Goal: Transaction & Acquisition: Purchase product/service

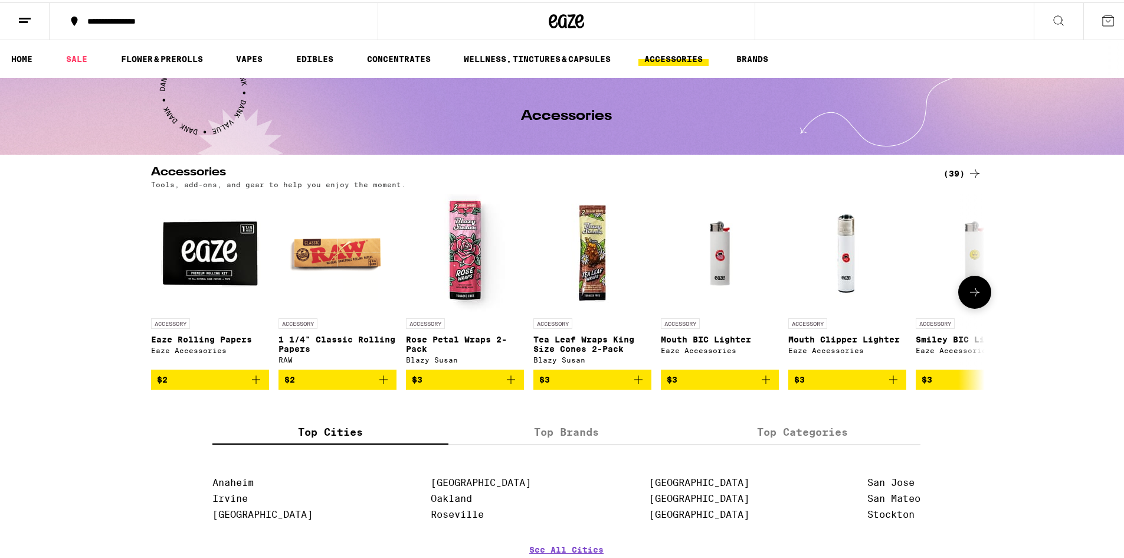
click at [975, 293] on icon at bounding box center [975, 290] width 14 height 14
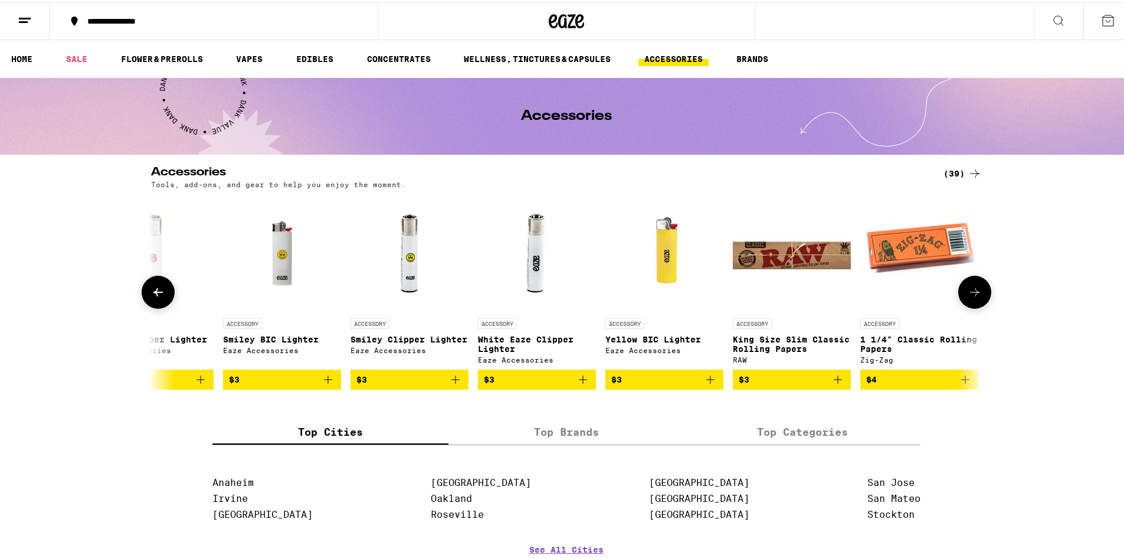
scroll to position [0, 702]
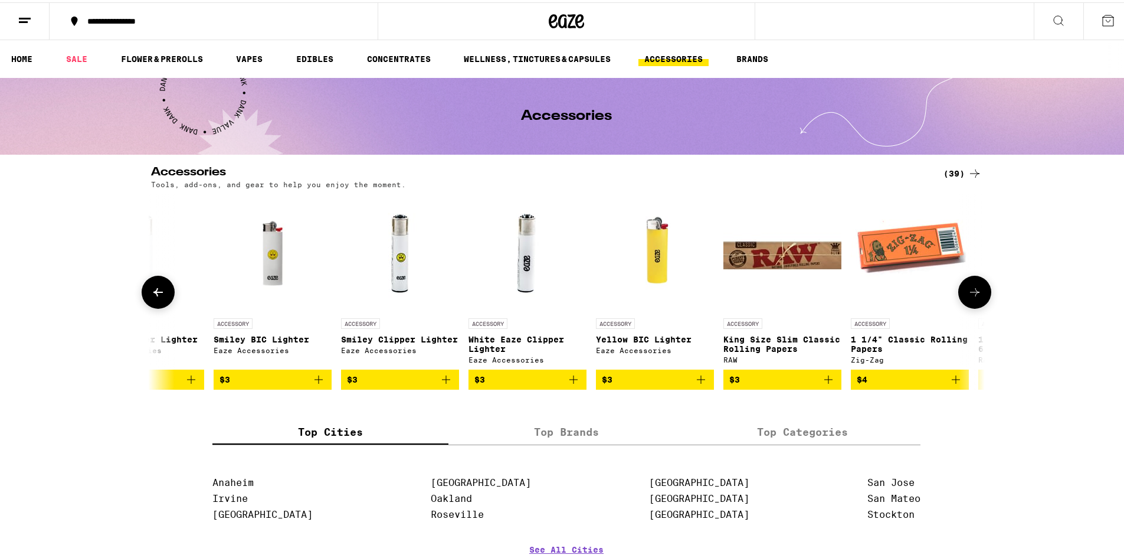
click at [968, 292] on icon at bounding box center [975, 290] width 14 height 14
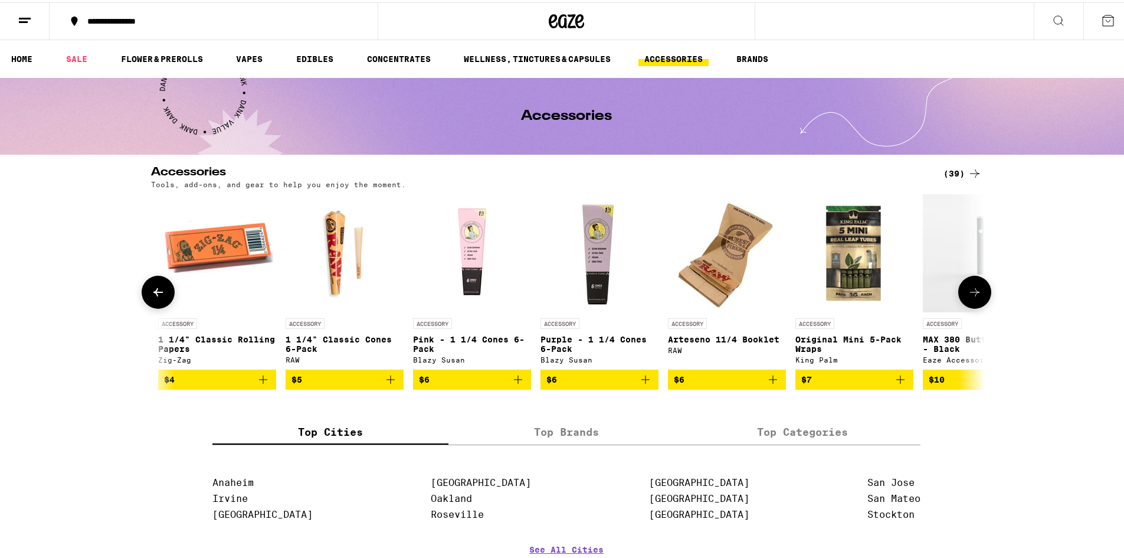
scroll to position [0, 1404]
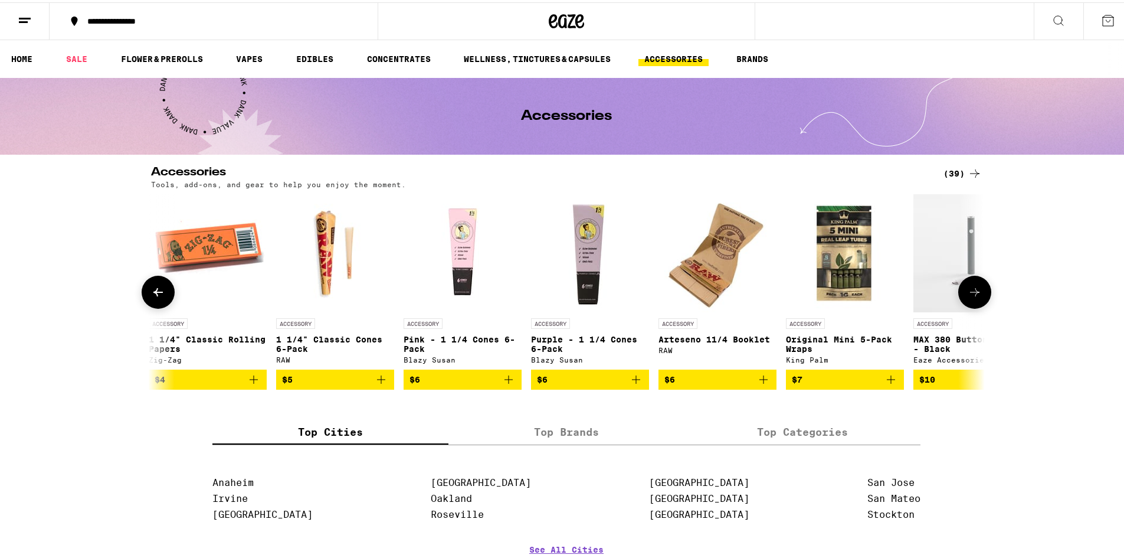
click at [958, 292] on button at bounding box center [974, 289] width 33 height 33
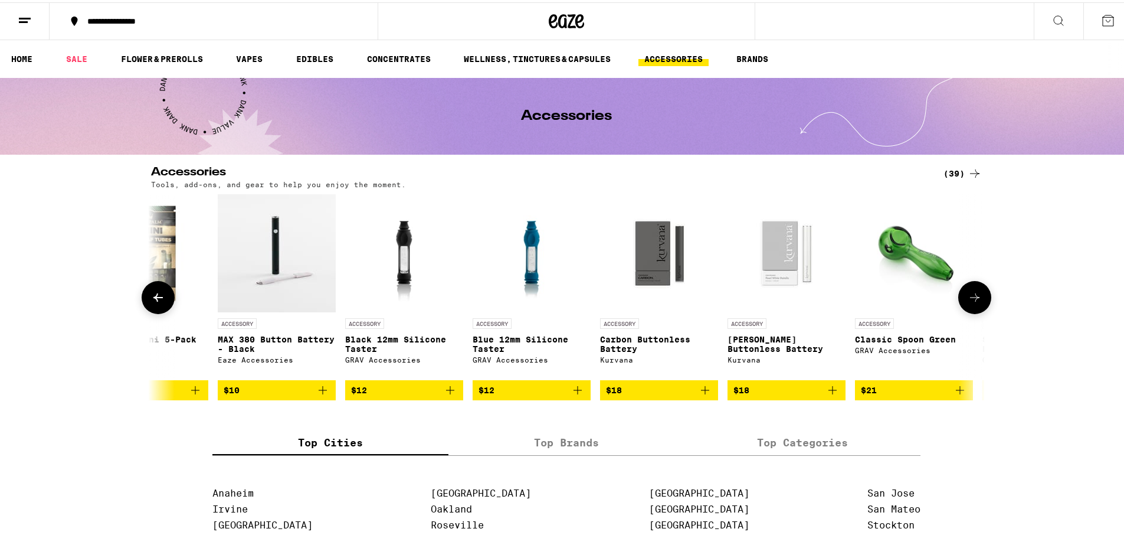
scroll to position [0, 2107]
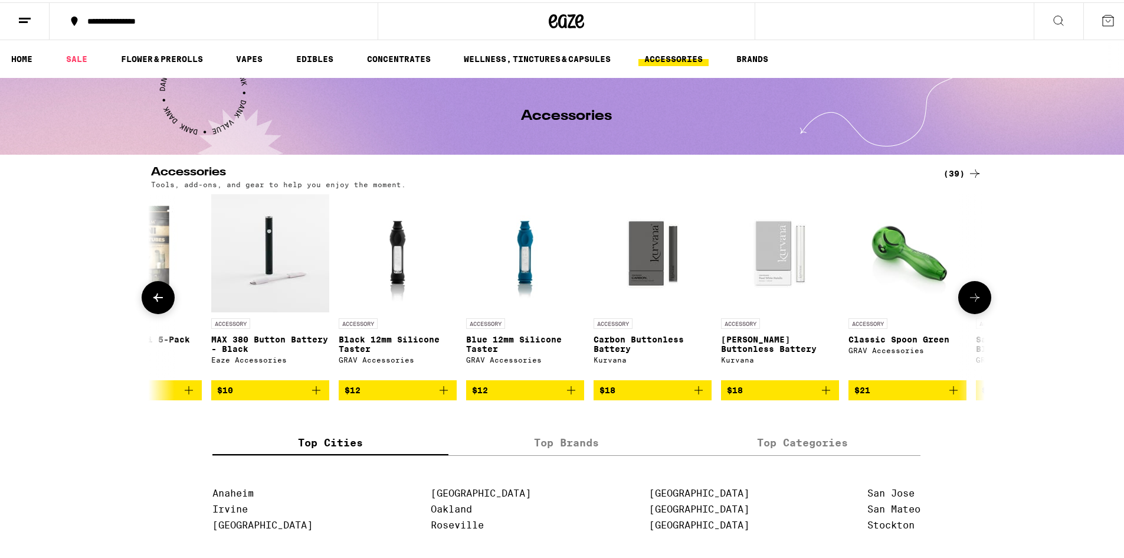
click at [958, 294] on button at bounding box center [974, 295] width 33 height 33
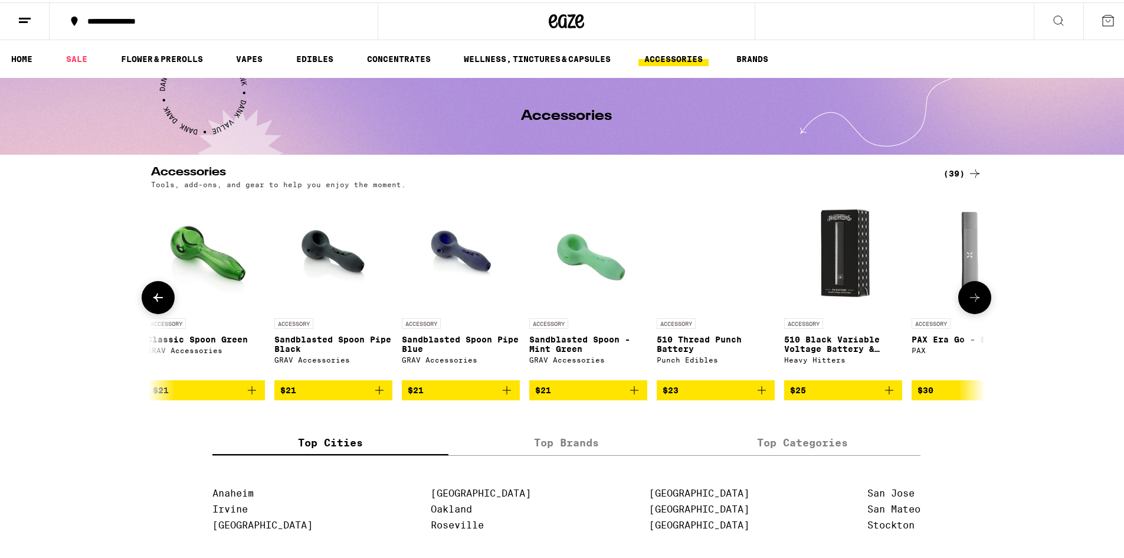
scroll to position [0, 2809]
click at [958, 294] on button at bounding box center [974, 295] width 33 height 33
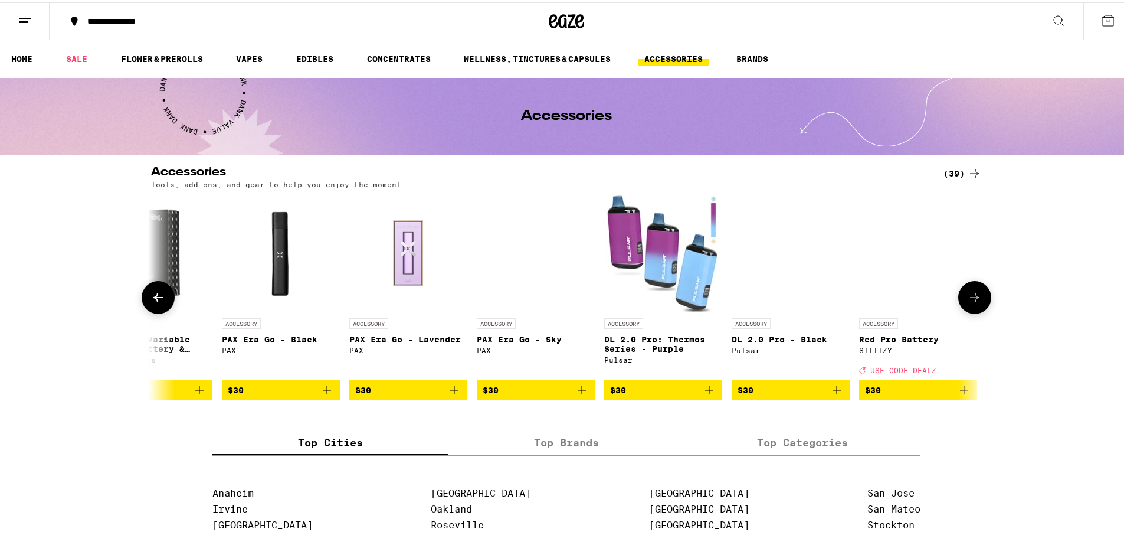
scroll to position [0, 3511]
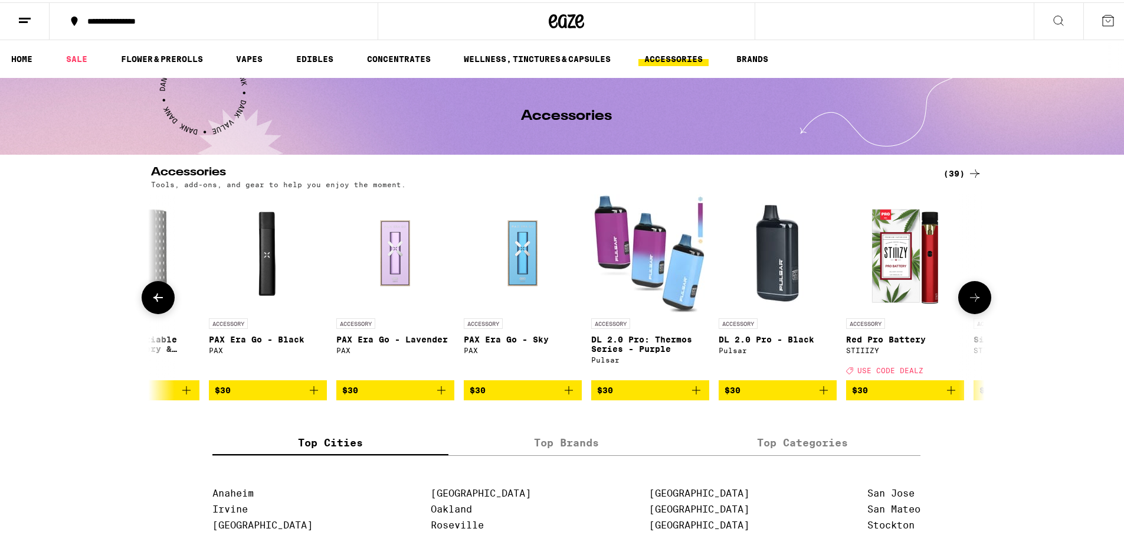
click at [949, 295] on img "Open page for Red Pro Battery from STIIIZY" at bounding box center [905, 251] width 118 height 118
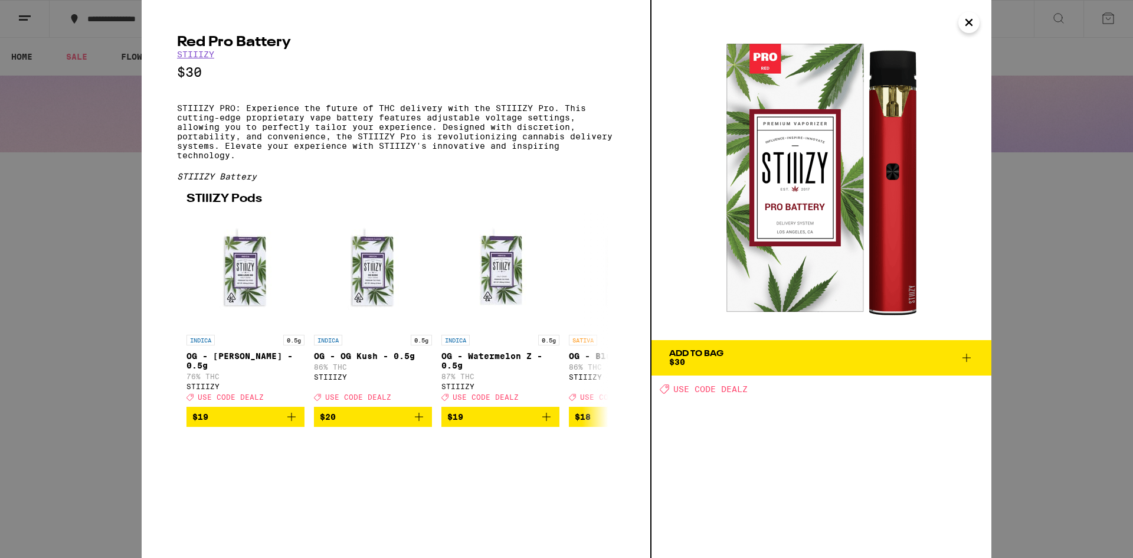
click at [970, 19] on icon "Close" at bounding box center [969, 23] width 14 height 18
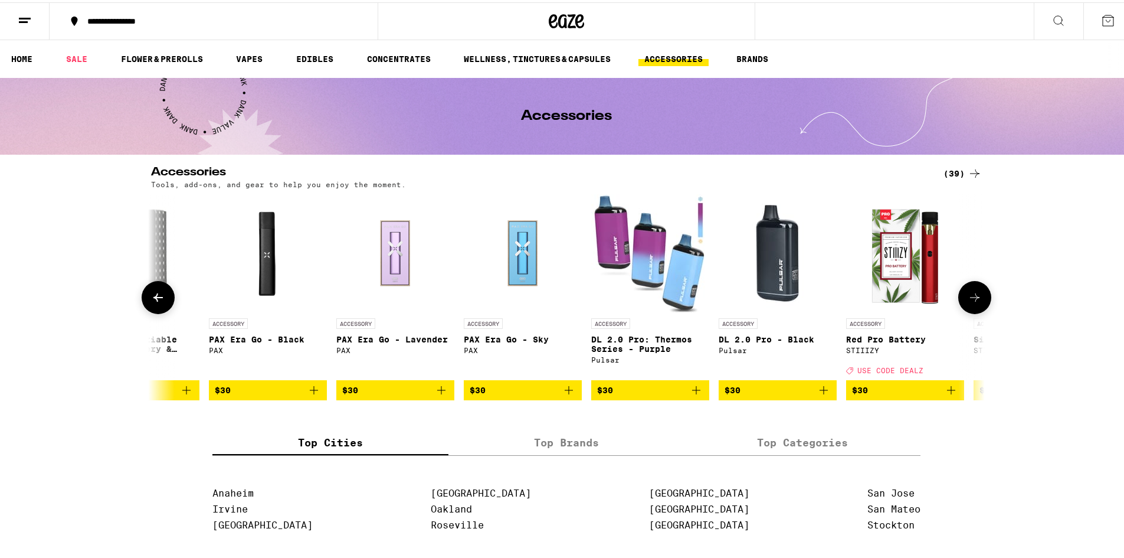
click at [971, 299] on icon at bounding box center [975, 295] width 14 height 14
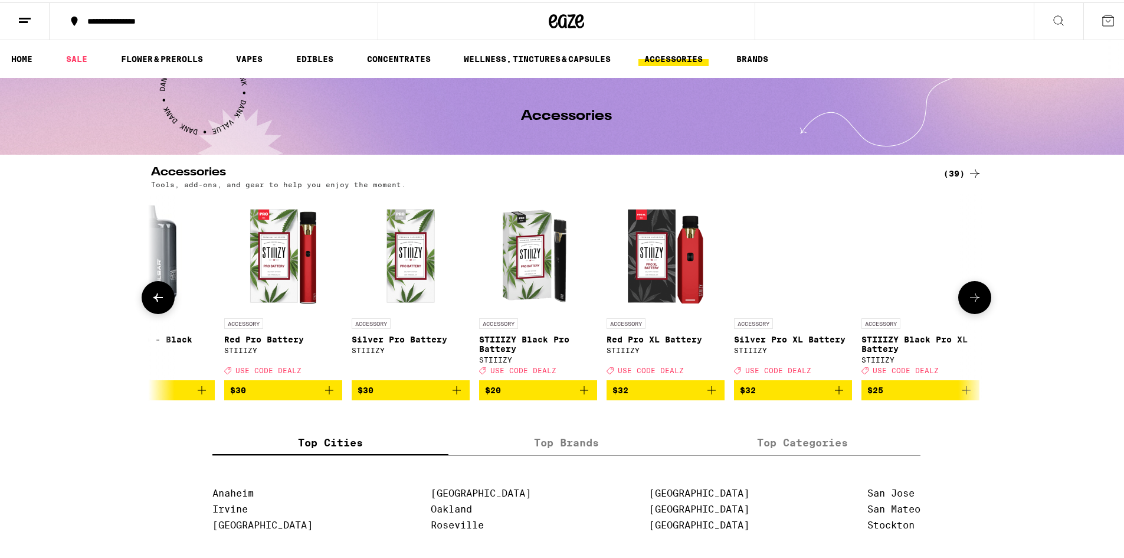
scroll to position [0, 4140]
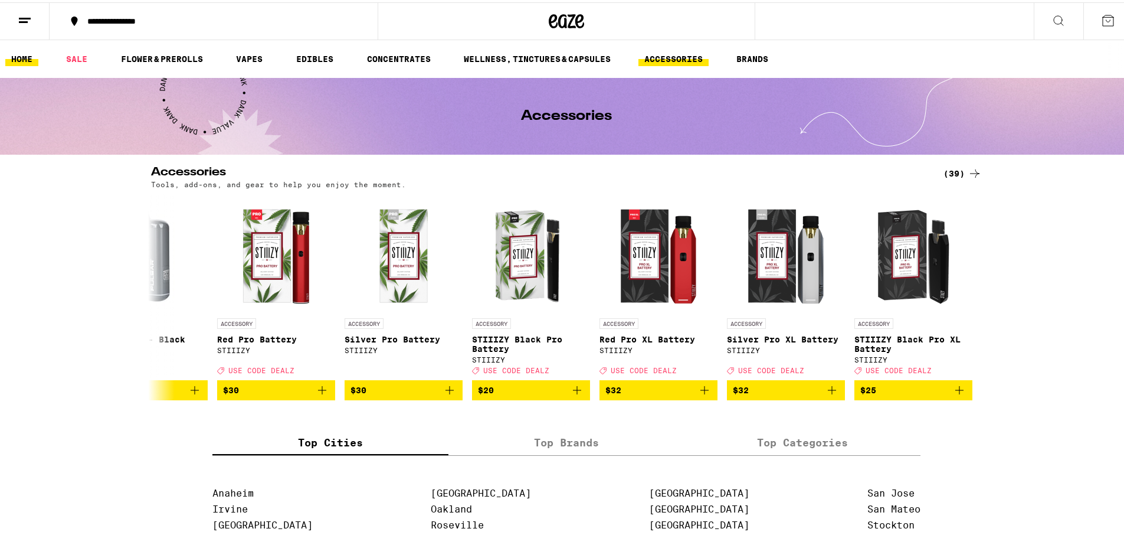
click at [22, 53] on link "HOME" at bounding box center [21, 57] width 33 height 14
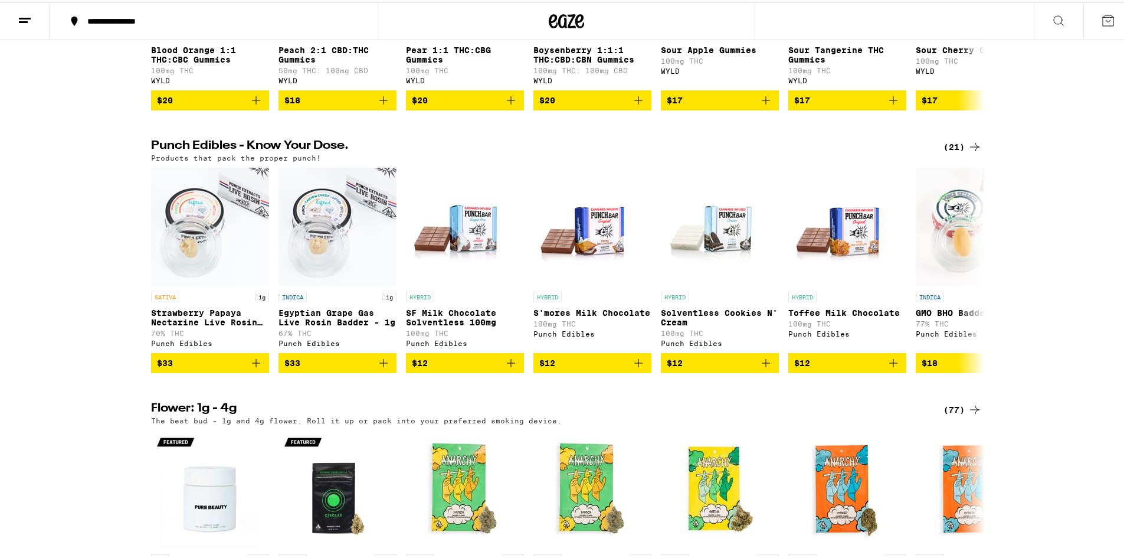
scroll to position [590, 0]
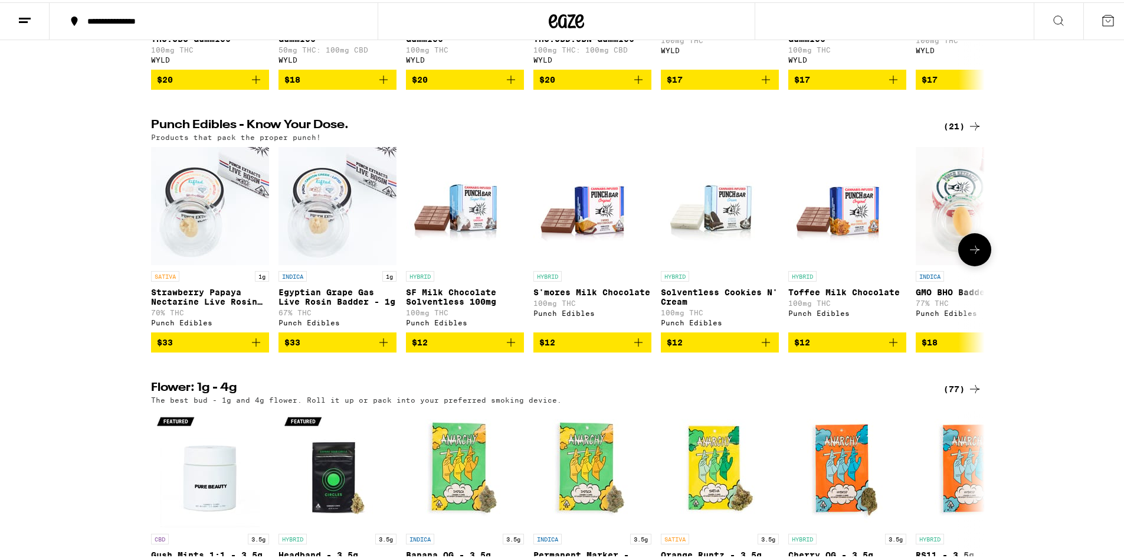
click at [968, 254] on icon at bounding box center [975, 247] width 14 height 14
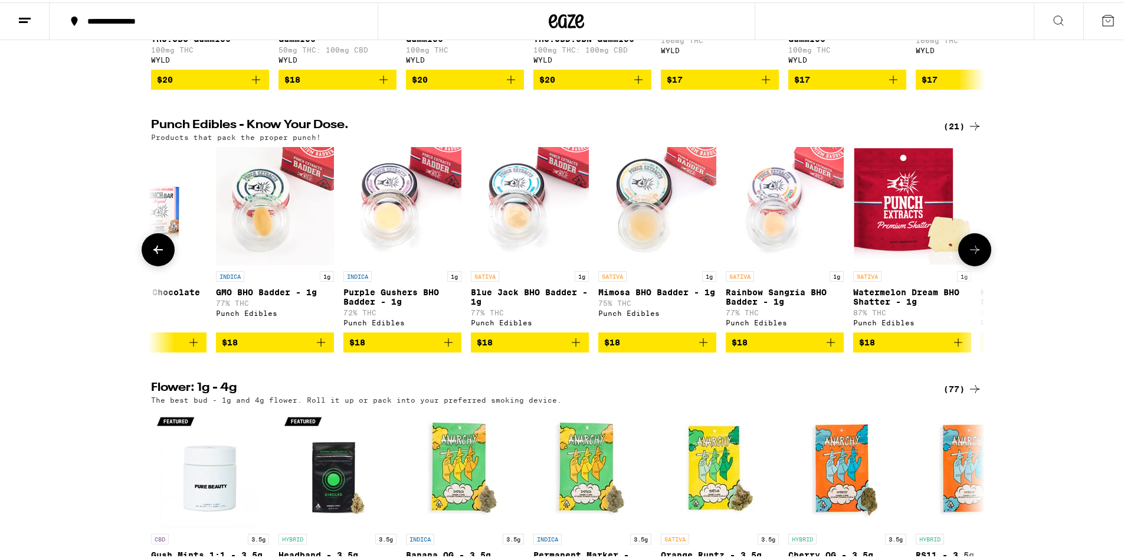
scroll to position [0, 702]
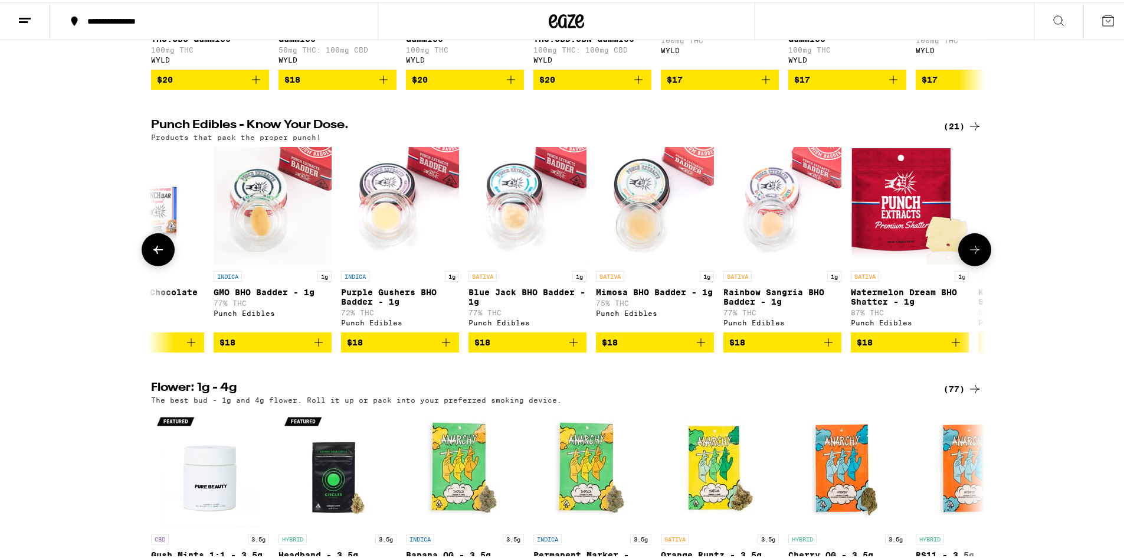
click at [962, 264] on button at bounding box center [974, 247] width 33 height 33
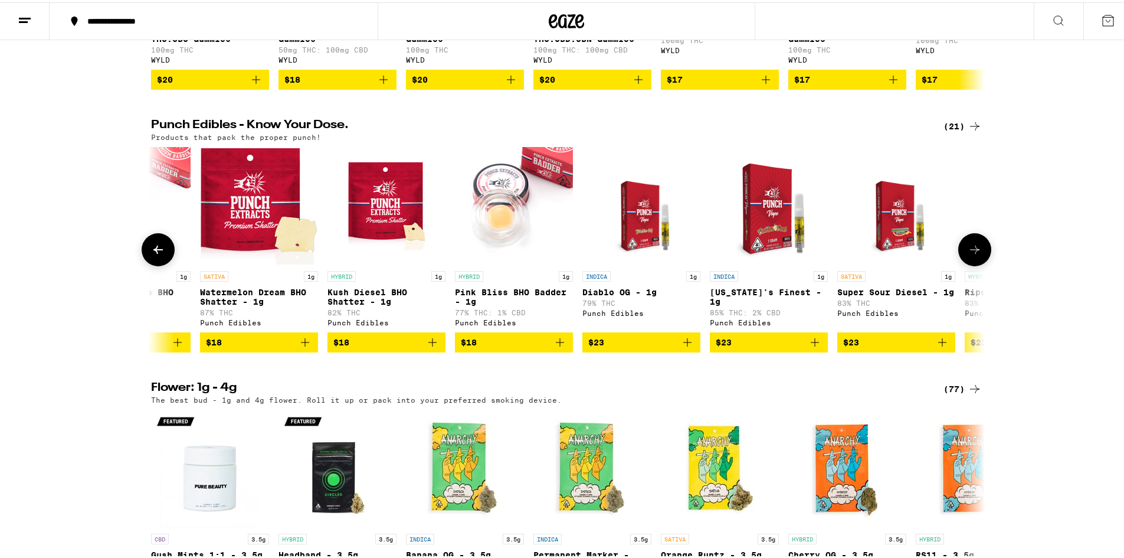
scroll to position [0, 1404]
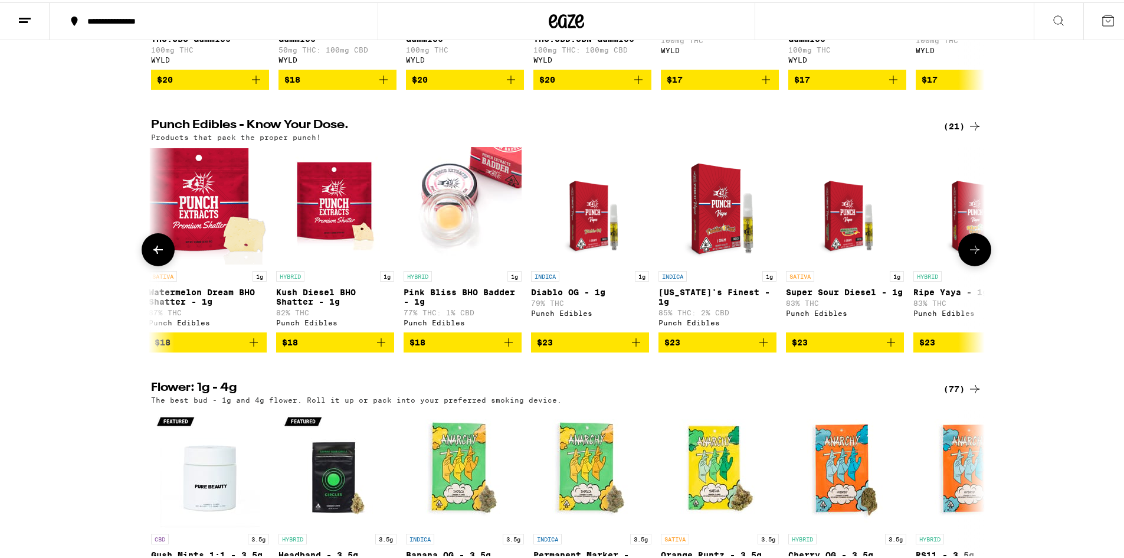
click at [970, 264] on button at bounding box center [974, 247] width 33 height 33
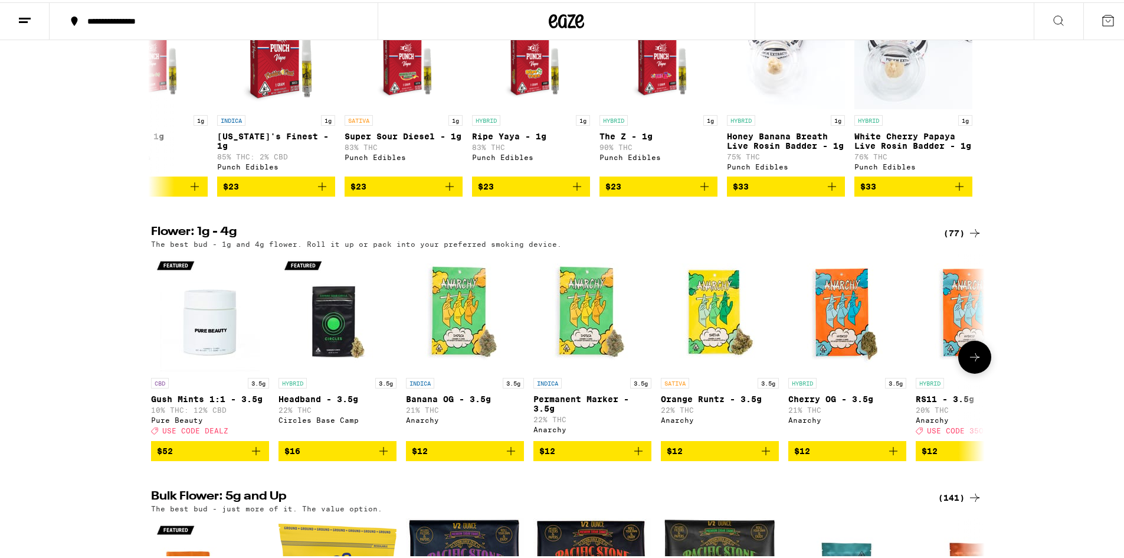
scroll to position [767, 0]
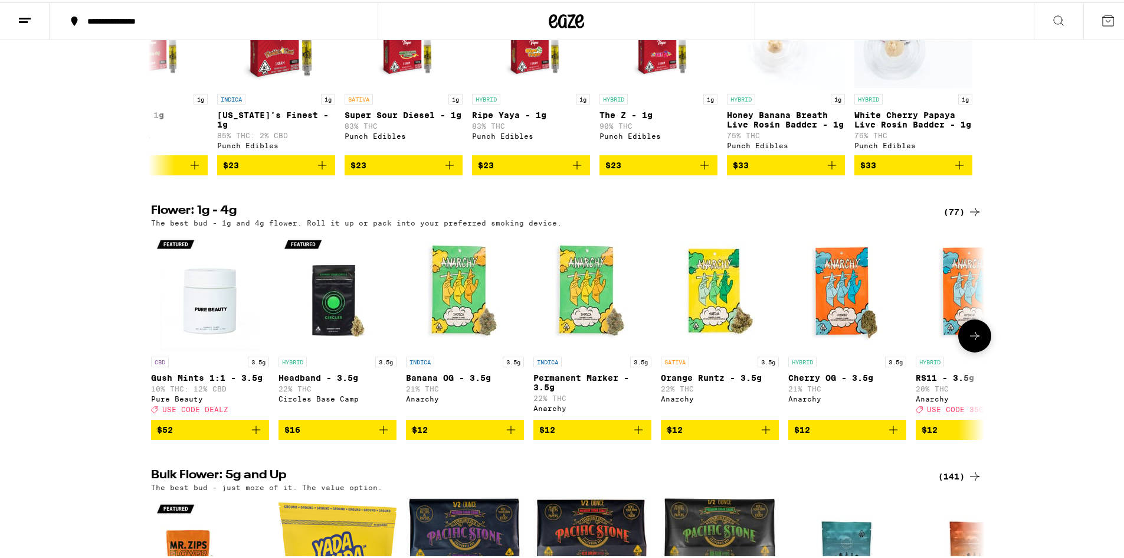
click at [969, 340] on icon at bounding box center [975, 333] width 14 height 14
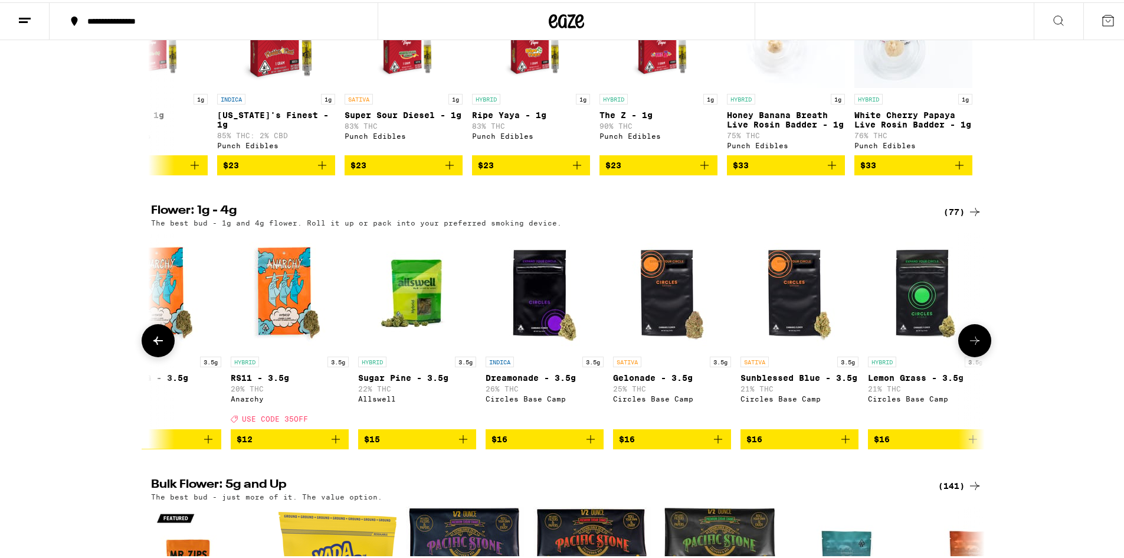
scroll to position [0, 702]
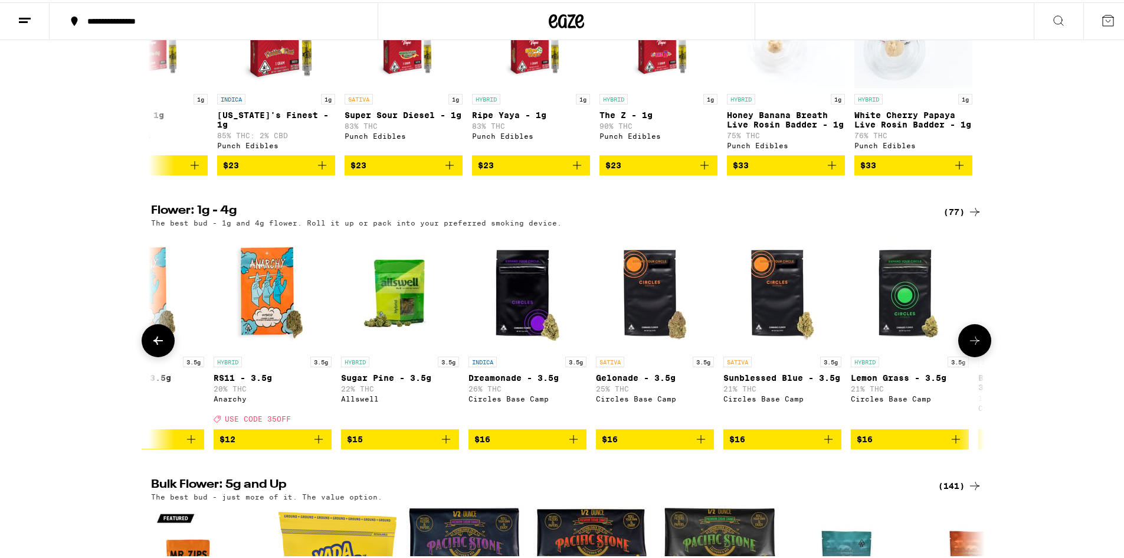
click at [968, 345] on icon at bounding box center [975, 338] width 14 height 14
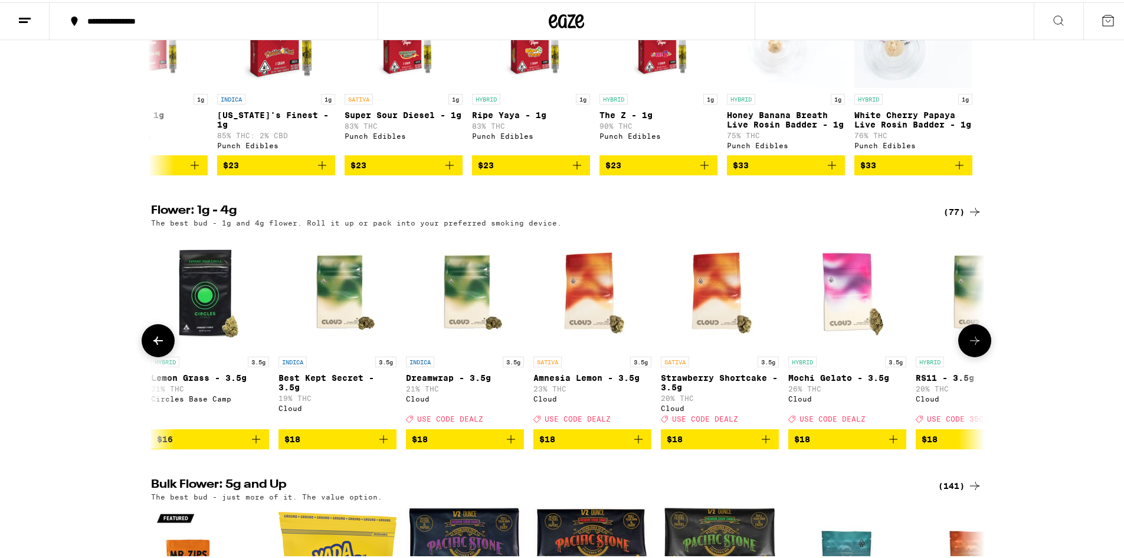
scroll to position [0, 1404]
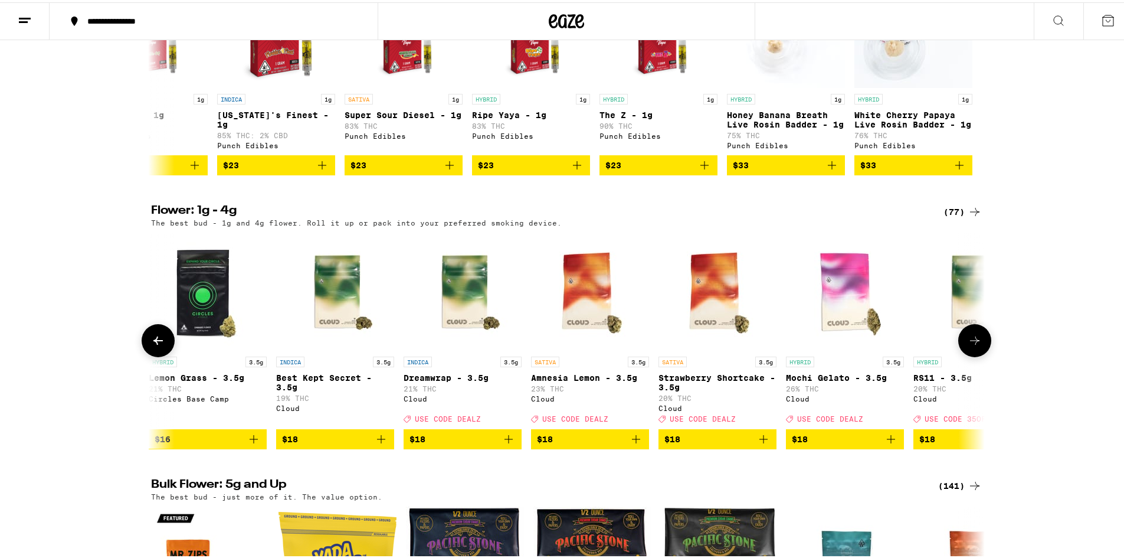
click at [971, 345] on icon at bounding box center [975, 338] width 14 height 14
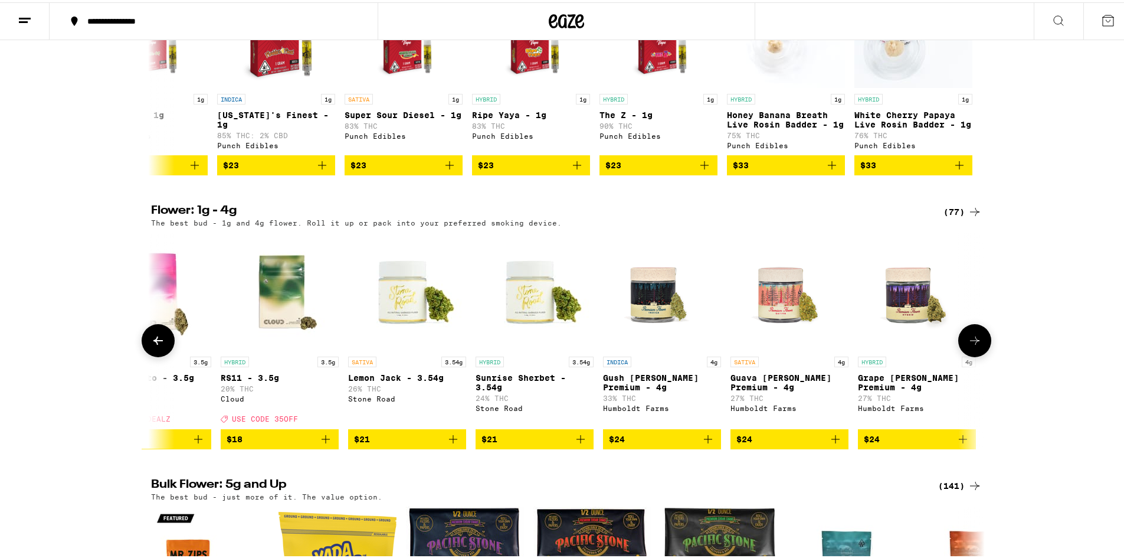
scroll to position [0, 2107]
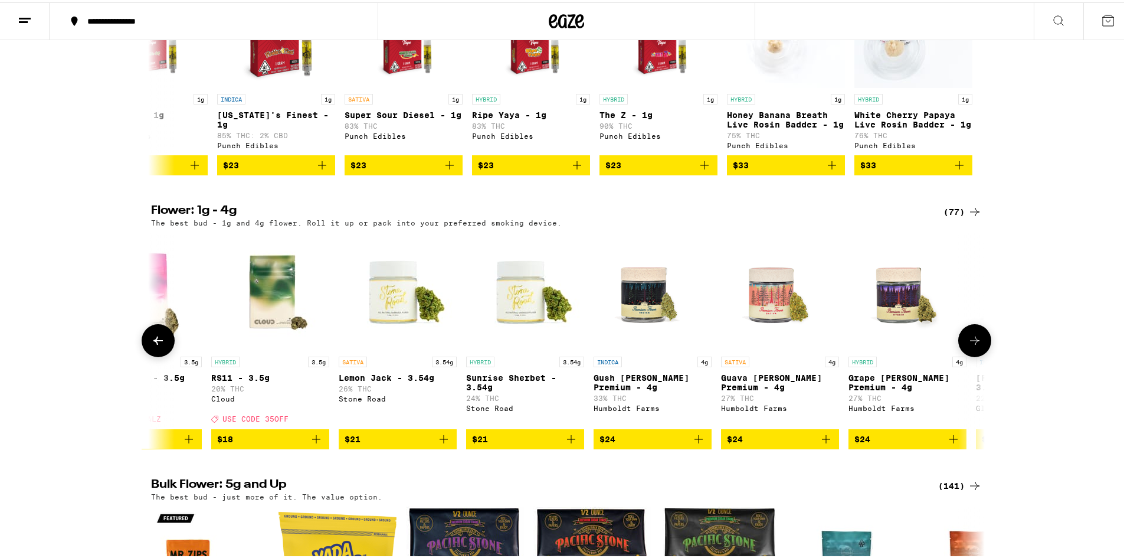
click at [643, 338] on img "Open page for Gush Mintz Premium - 4g from Humboldt Farms" at bounding box center [653, 289] width 118 height 118
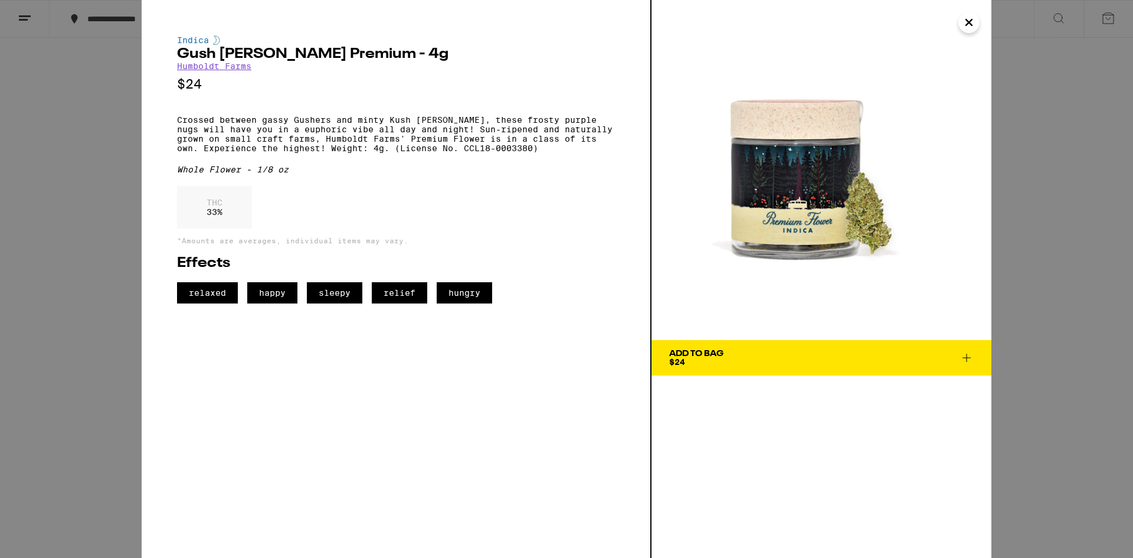
click at [968, 21] on icon "Close" at bounding box center [969, 22] width 6 height 6
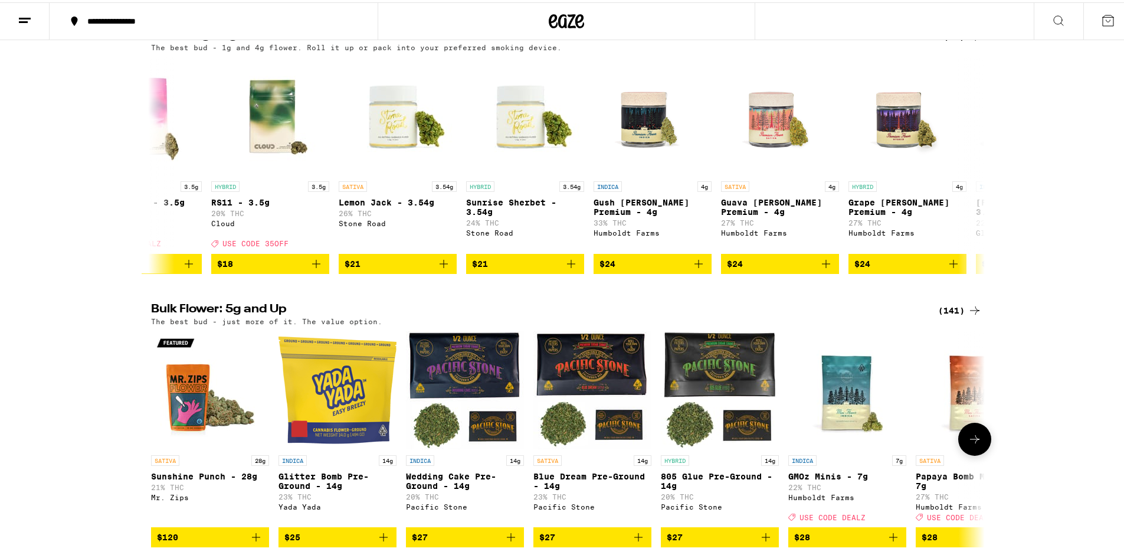
scroll to position [1003, 0]
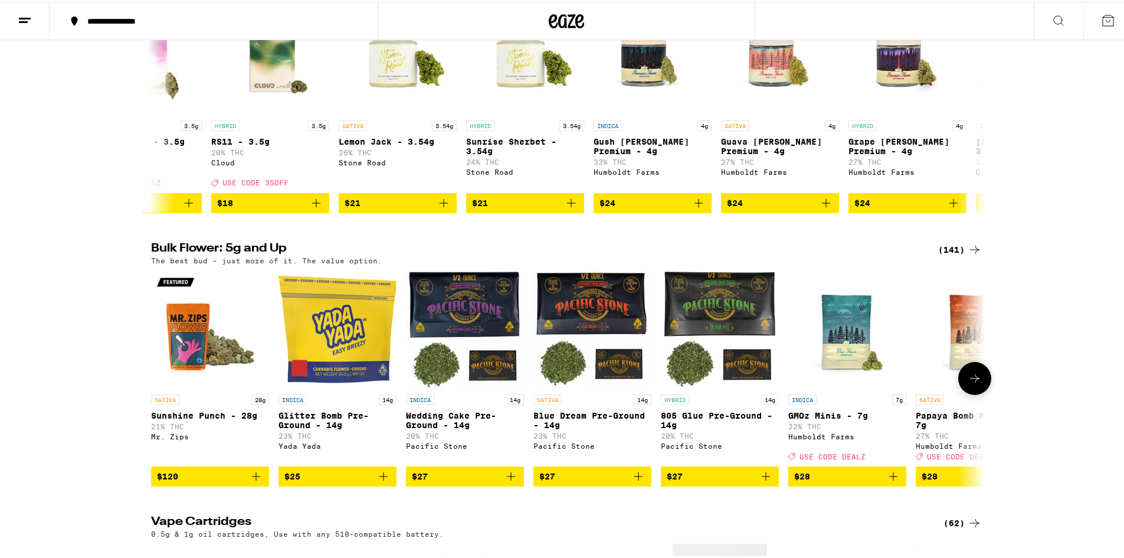
click at [972, 380] on icon at bounding box center [974, 376] width 9 height 8
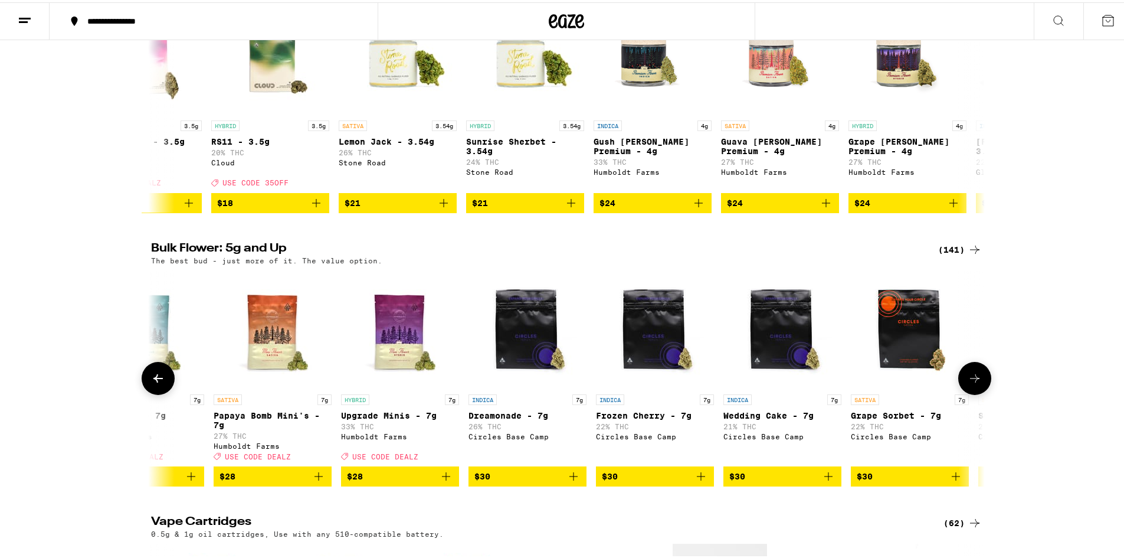
click at [972, 380] on icon at bounding box center [974, 376] width 9 height 8
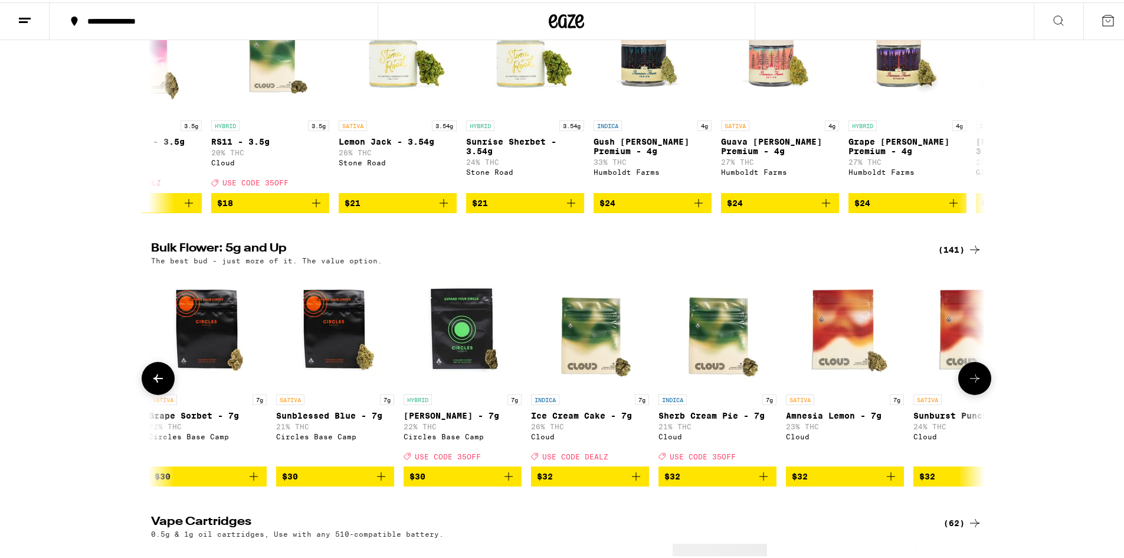
click at [972, 380] on icon at bounding box center [974, 376] width 9 height 8
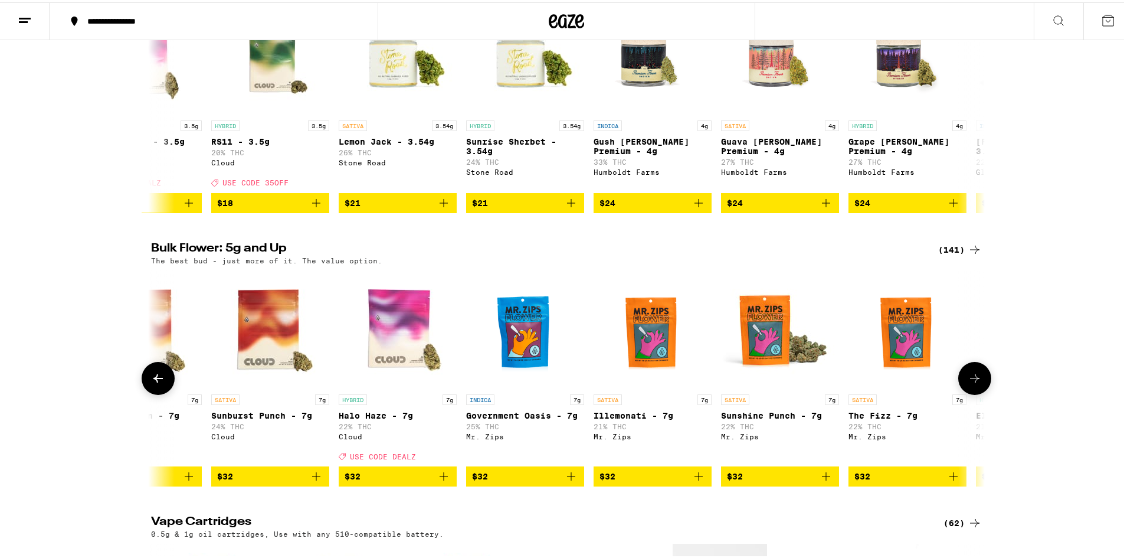
click at [972, 380] on icon at bounding box center [974, 376] width 9 height 8
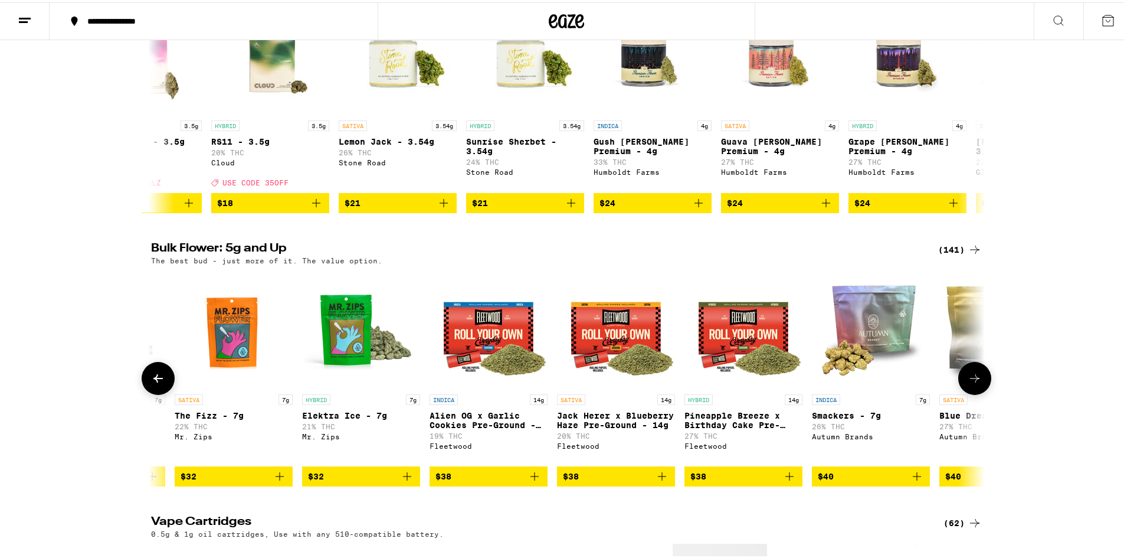
scroll to position [0, 2809]
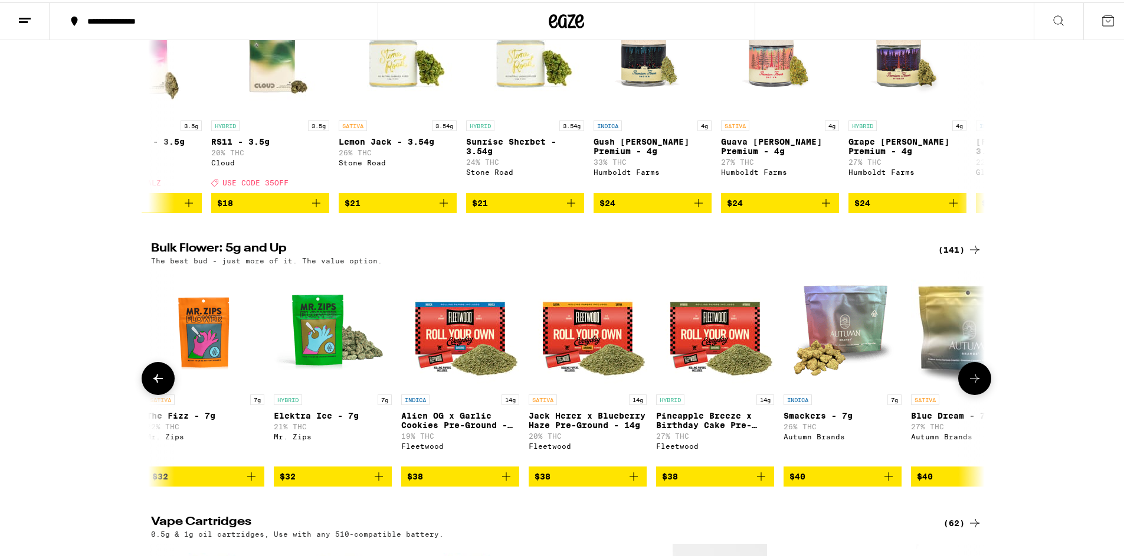
click at [972, 380] on icon at bounding box center [974, 376] width 9 height 8
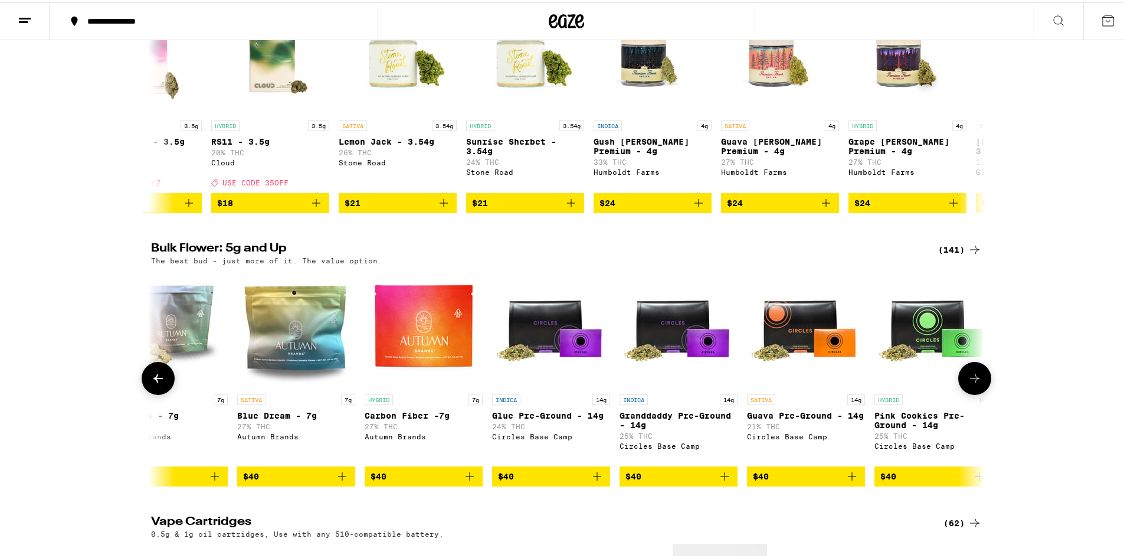
scroll to position [0, 3511]
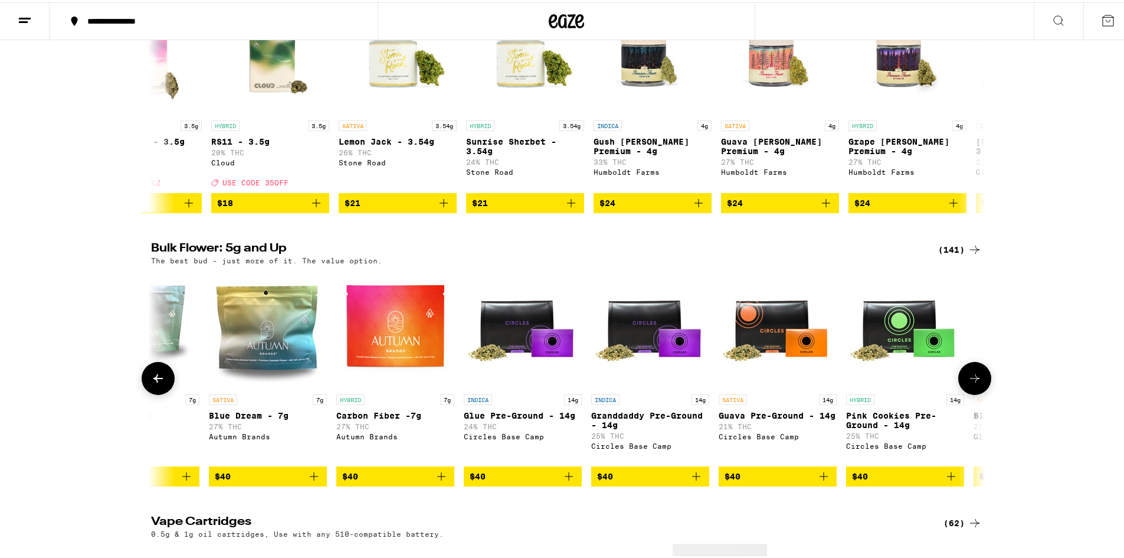
click at [974, 383] on icon at bounding box center [975, 376] width 14 height 14
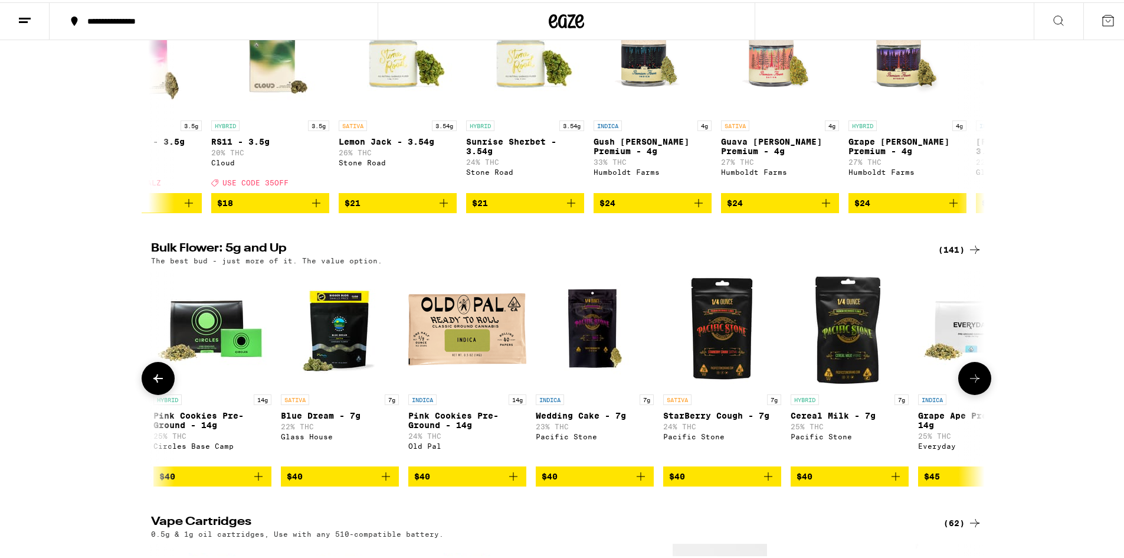
scroll to position [0, 4213]
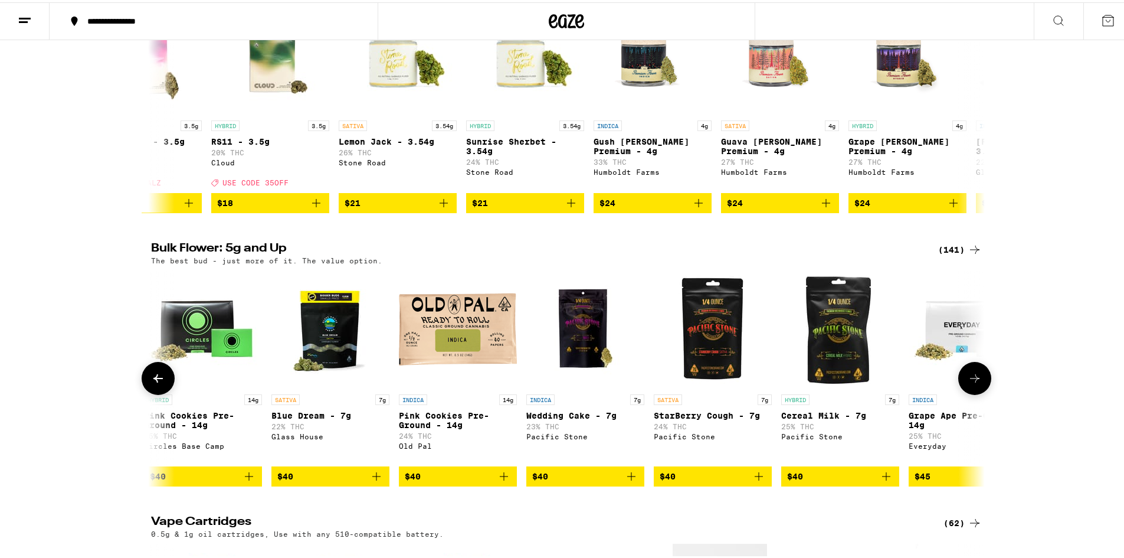
click at [978, 392] on button at bounding box center [974, 375] width 33 height 33
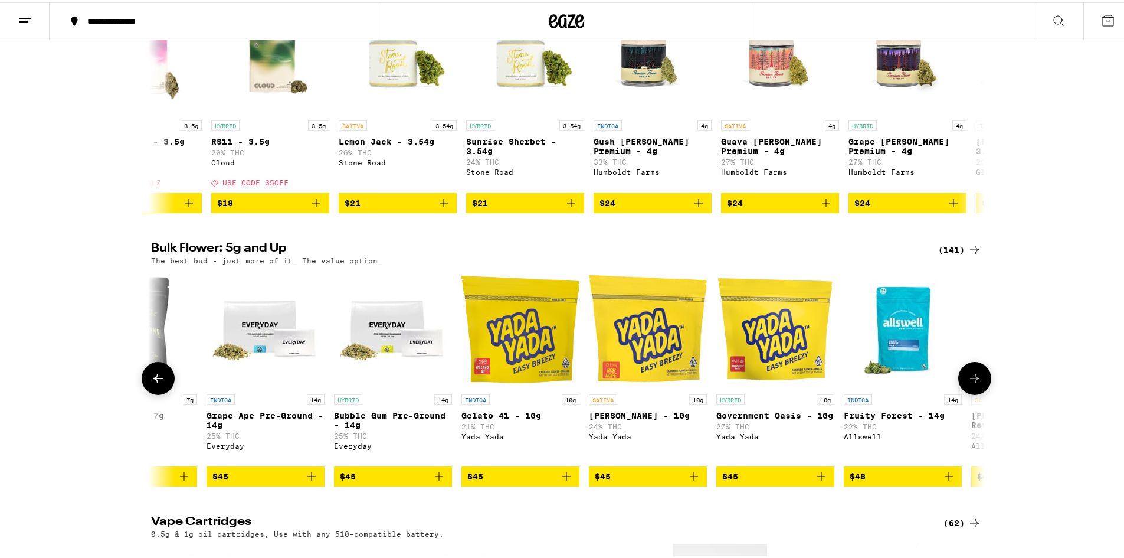
click at [980, 392] on button at bounding box center [974, 375] width 33 height 33
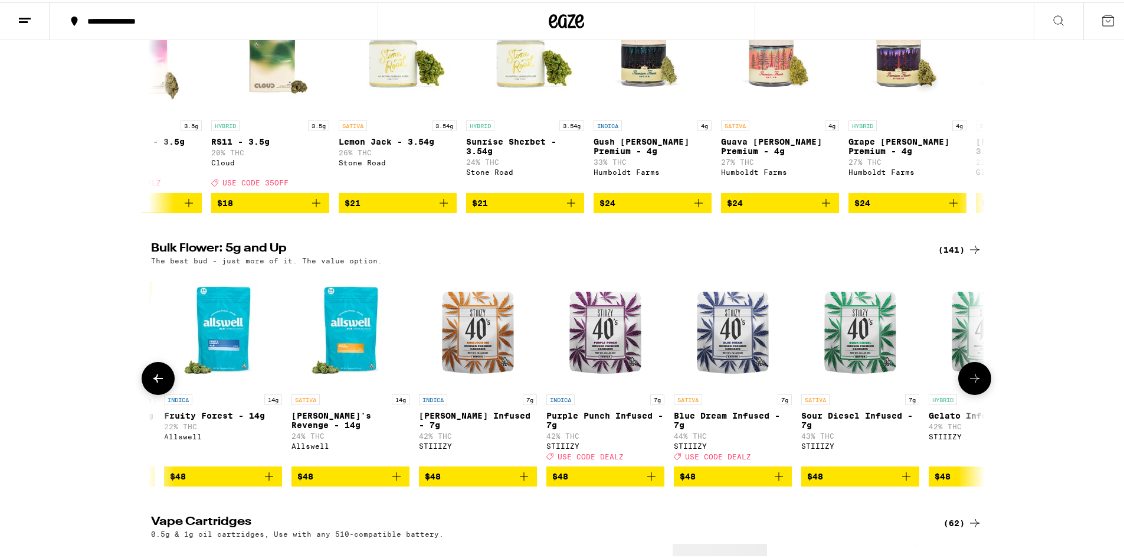
scroll to position [0, 5618]
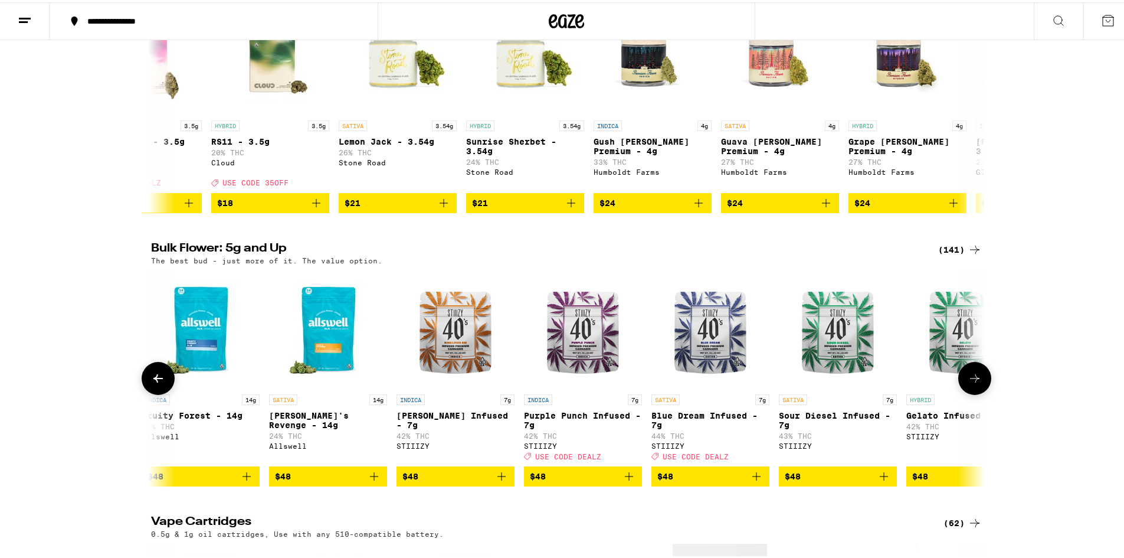
click at [981, 392] on button at bounding box center [974, 375] width 33 height 33
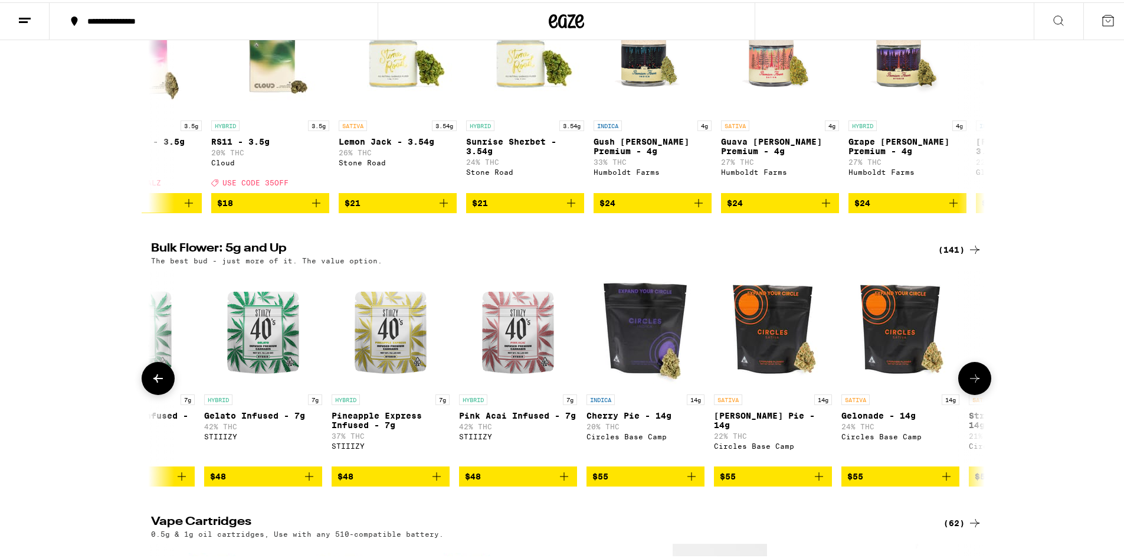
click at [981, 392] on button at bounding box center [974, 375] width 33 height 33
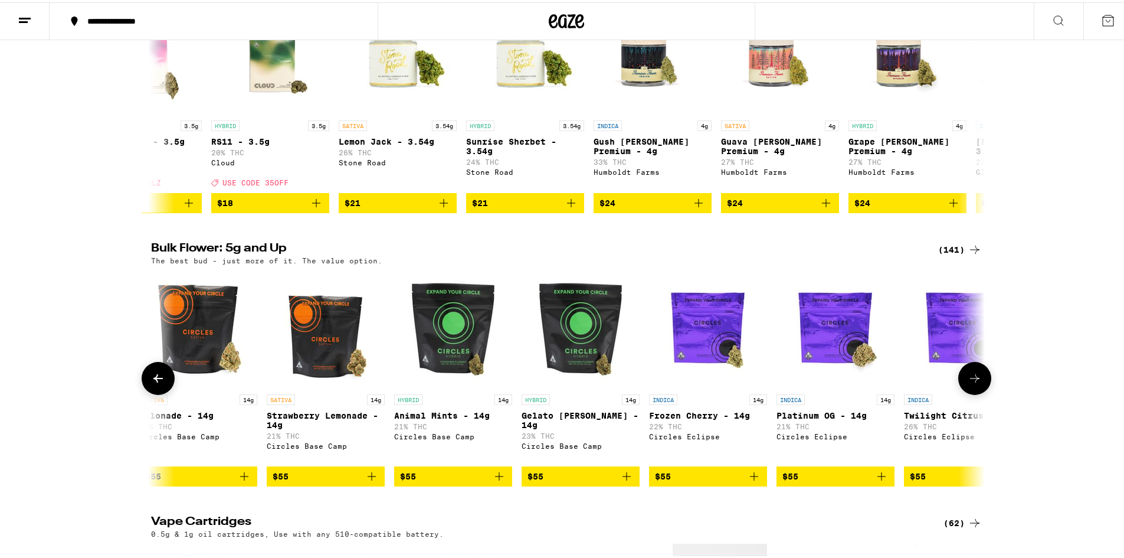
click at [983, 392] on button at bounding box center [974, 375] width 33 height 33
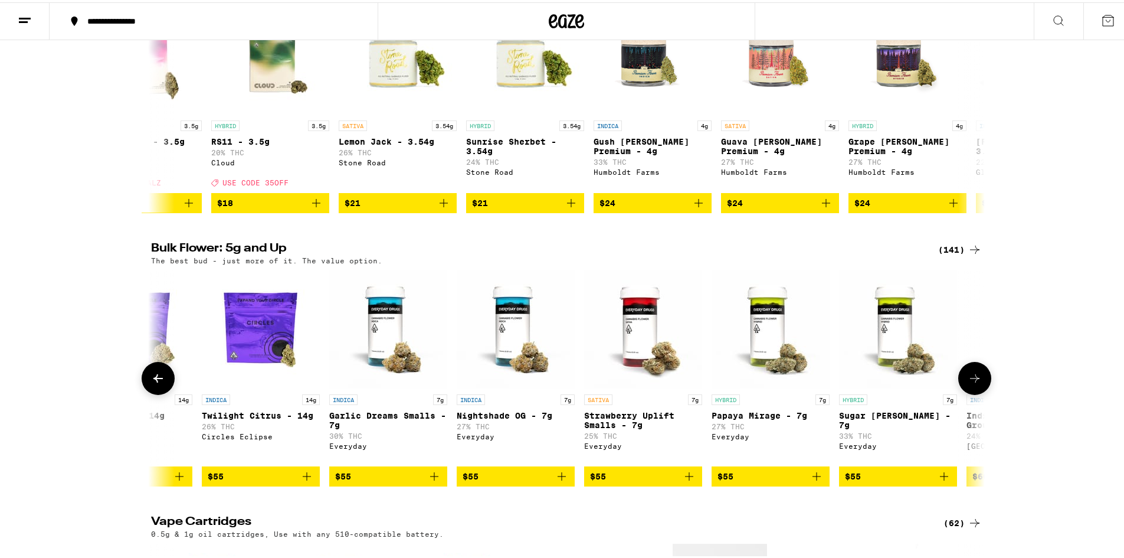
click at [983, 392] on button at bounding box center [974, 375] width 33 height 33
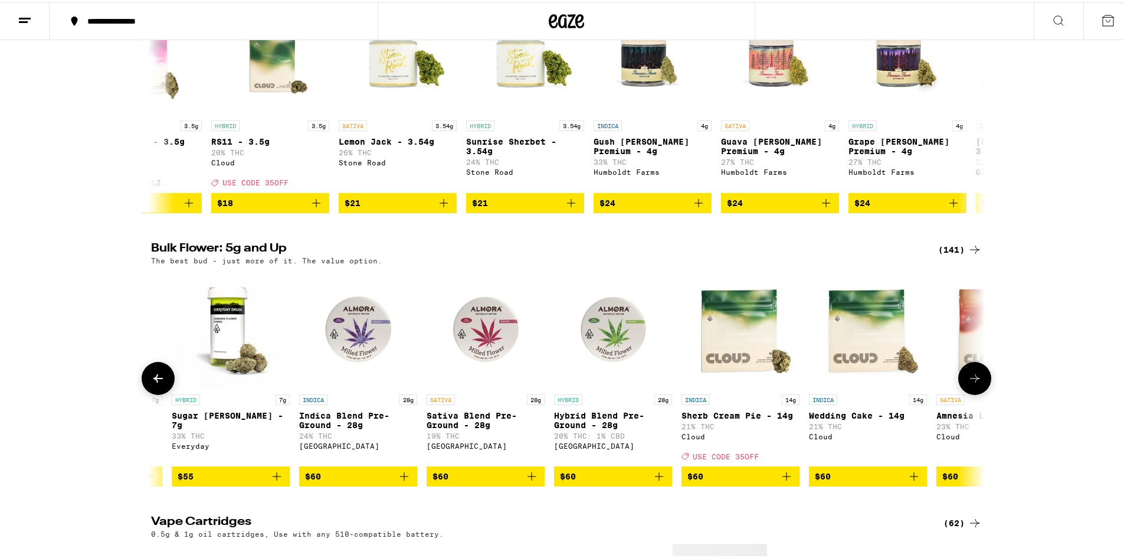
scroll to position [0, 8427]
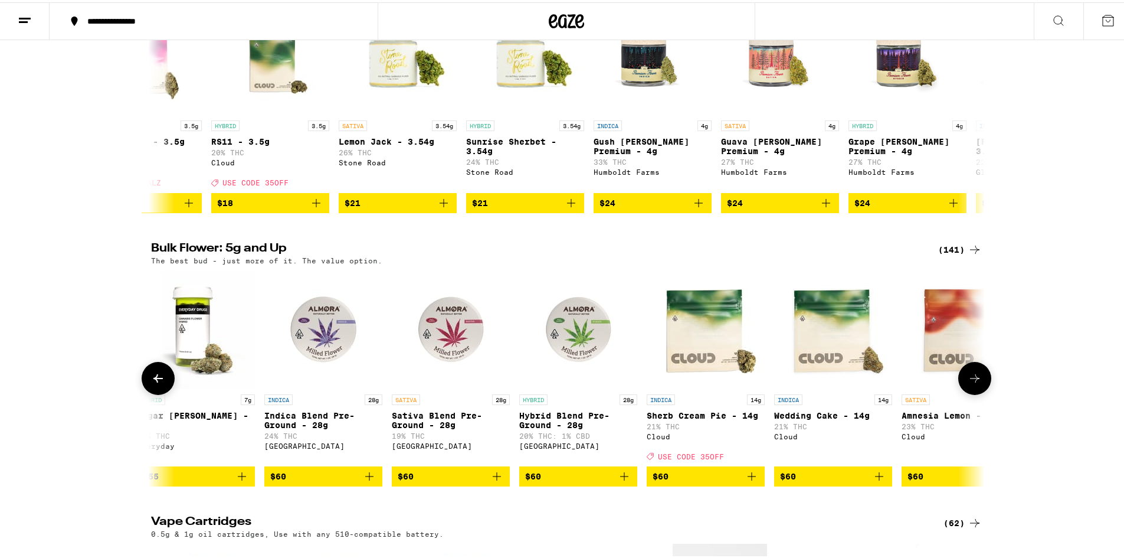
click at [986, 392] on button at bounding box center [974, 375] width 33 height 33
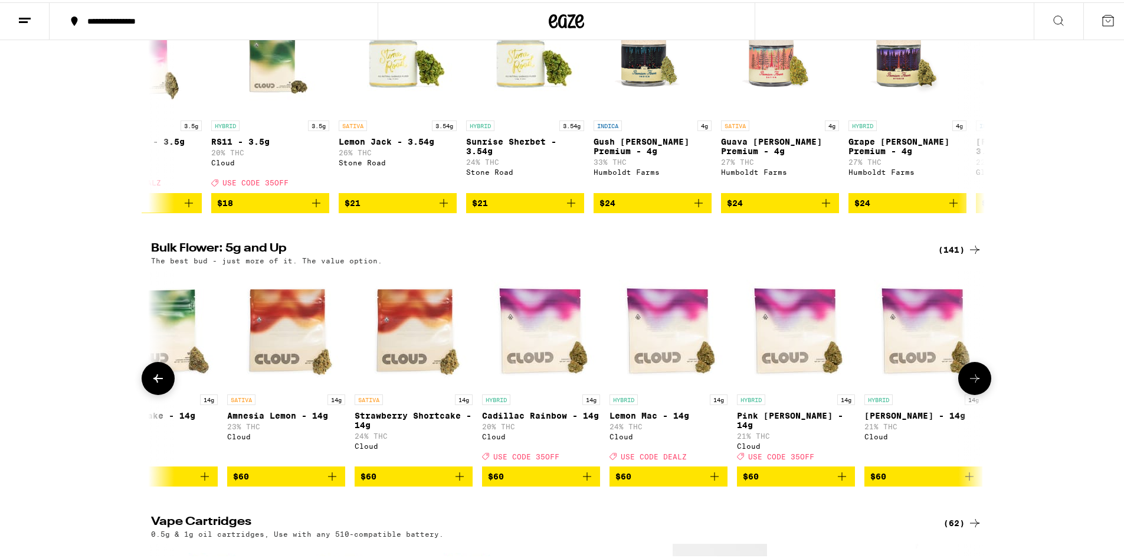
scroll to position [0, 9129]
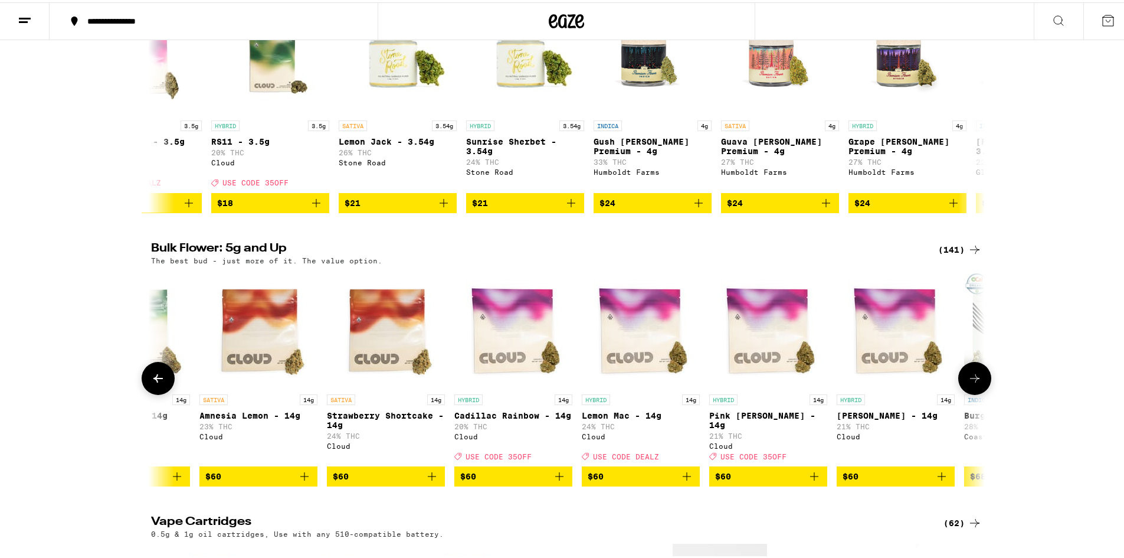
click at [984, 392] on button at bounding box center [974, 375] width 33 height 33
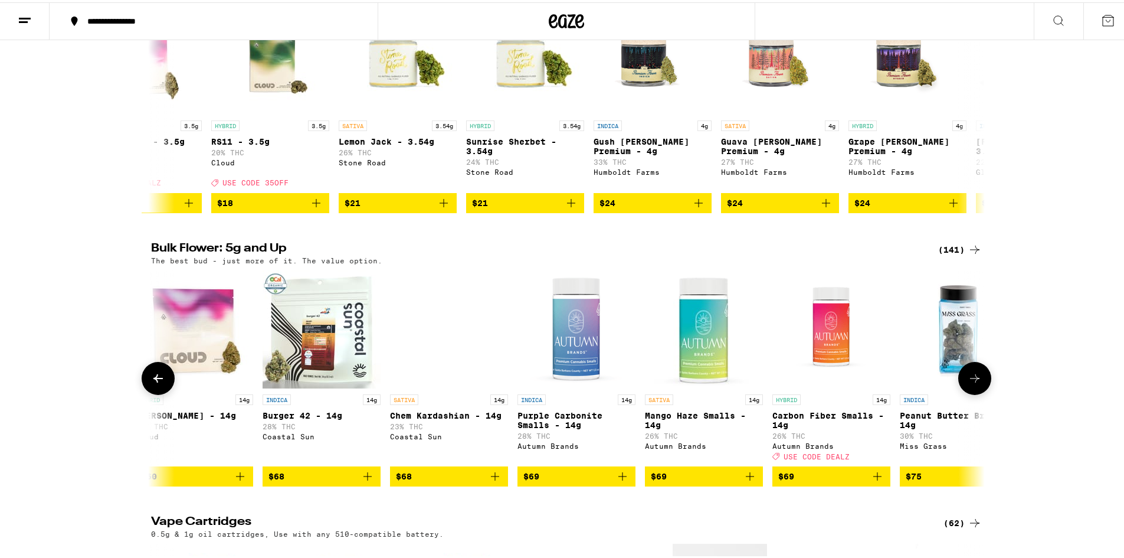
scroll to position [0, 9831]
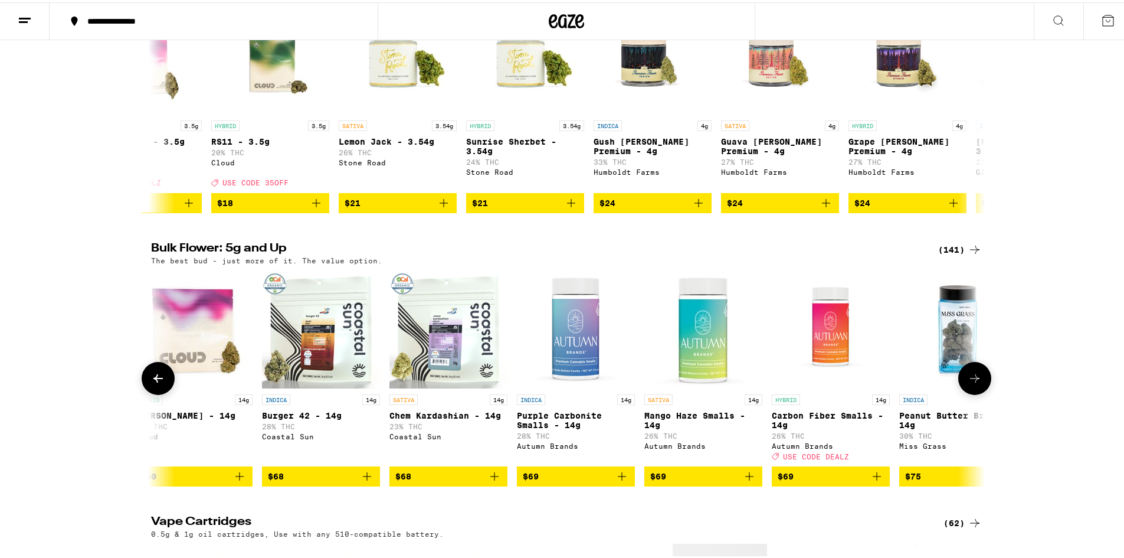
click at [980, 392] on button at bounding box center [974, 375] width 33 height 33
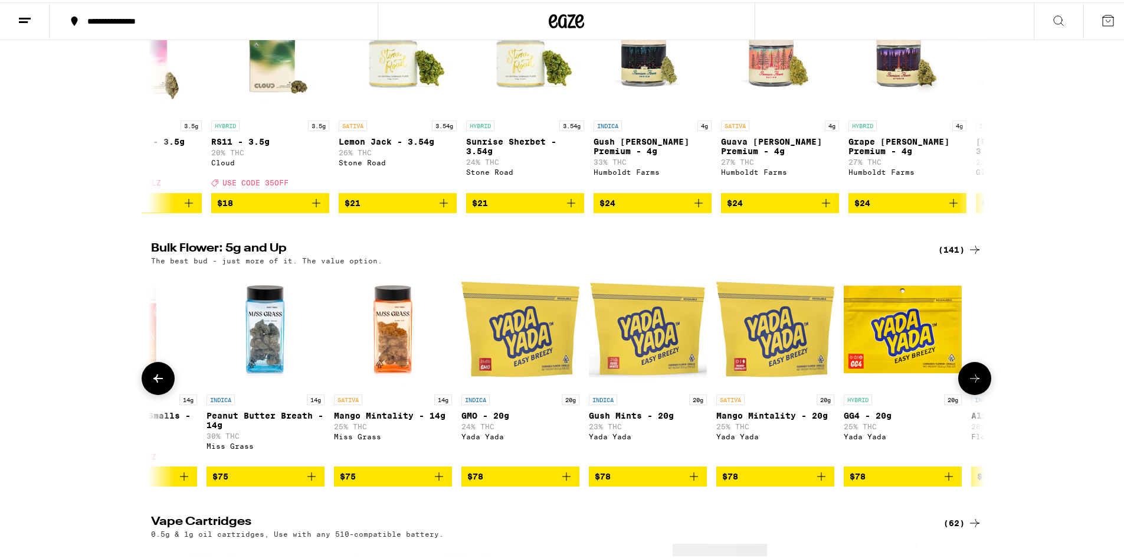
scroll to position [0, 10533]
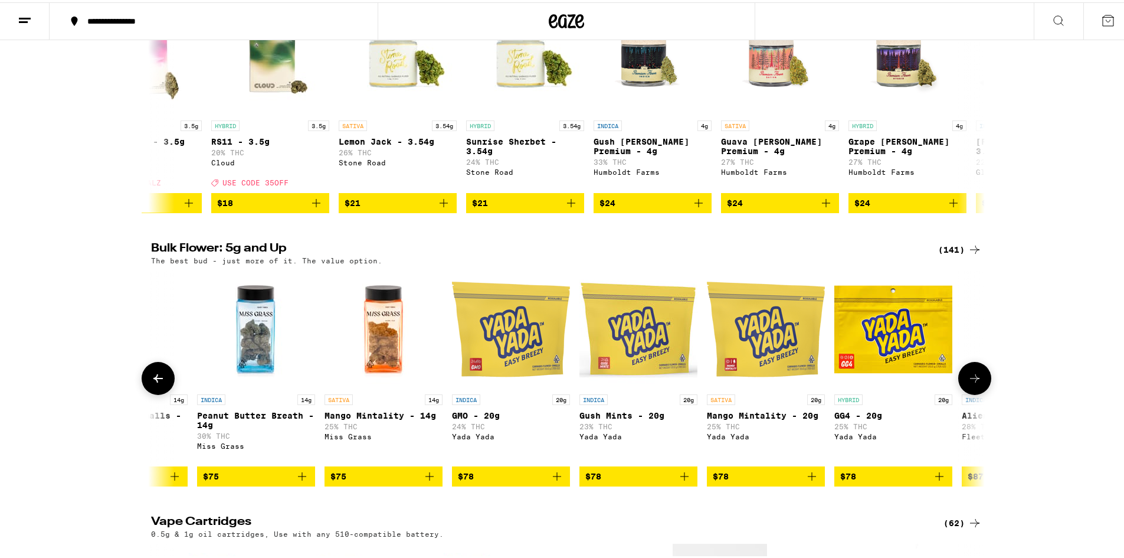
click at [980, 392] on button at bounding box center [974, 375] width 33 height 33
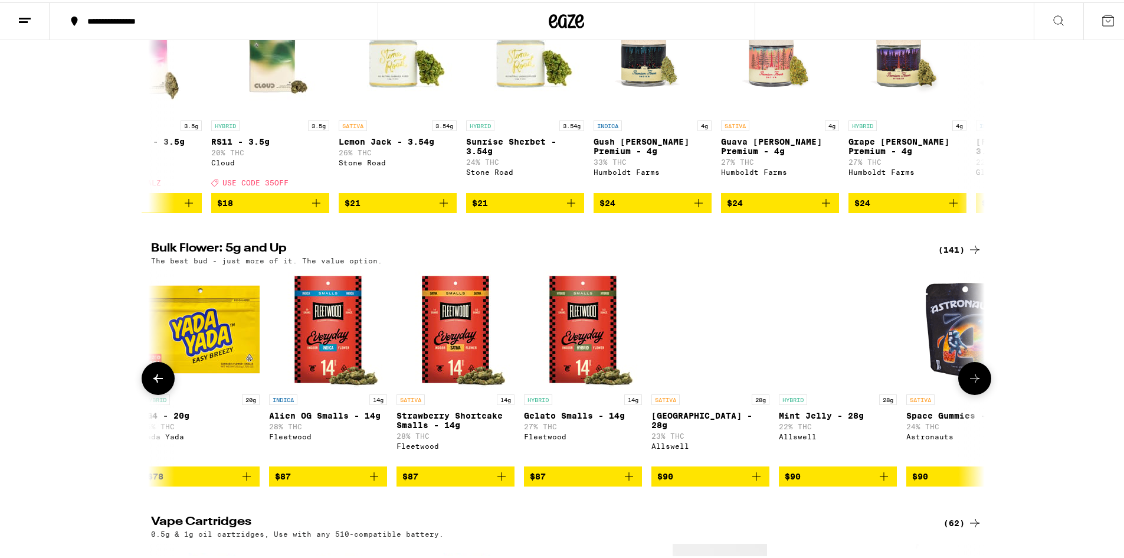
scroll to position [0, 11235]
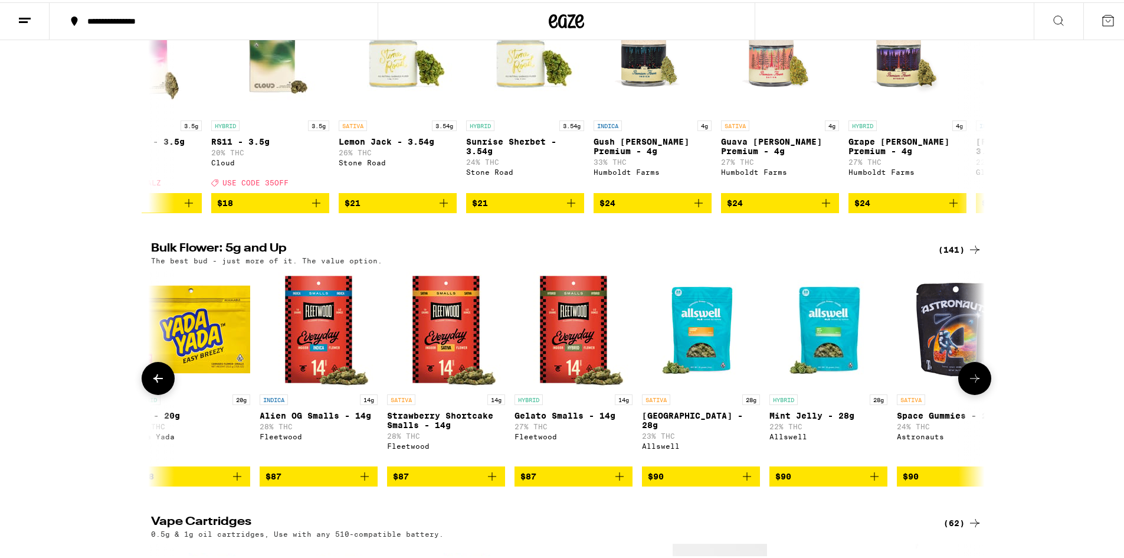
click at [980, 392] on button at bounding box center [974, 375] width 33 height 33
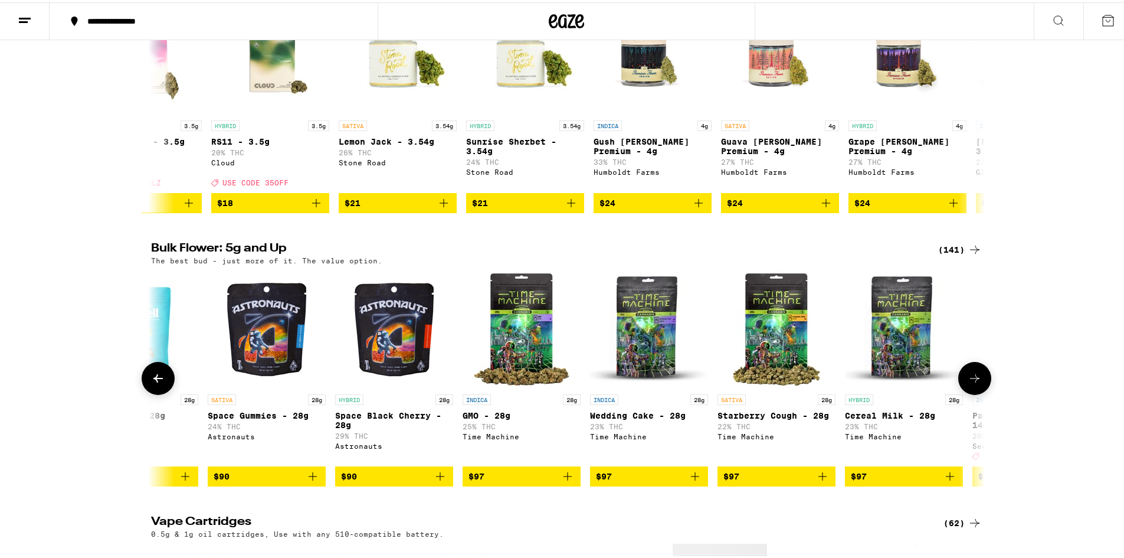
scroll to position [0, 11938]
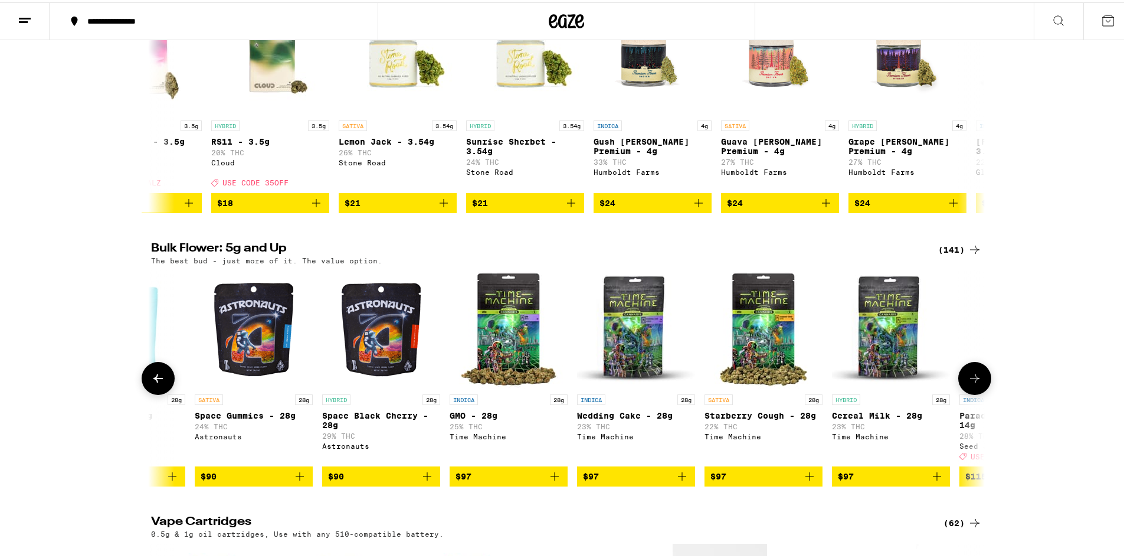
click at [974, 383] on icon at bounding box center [975, 376] width 14 height 14
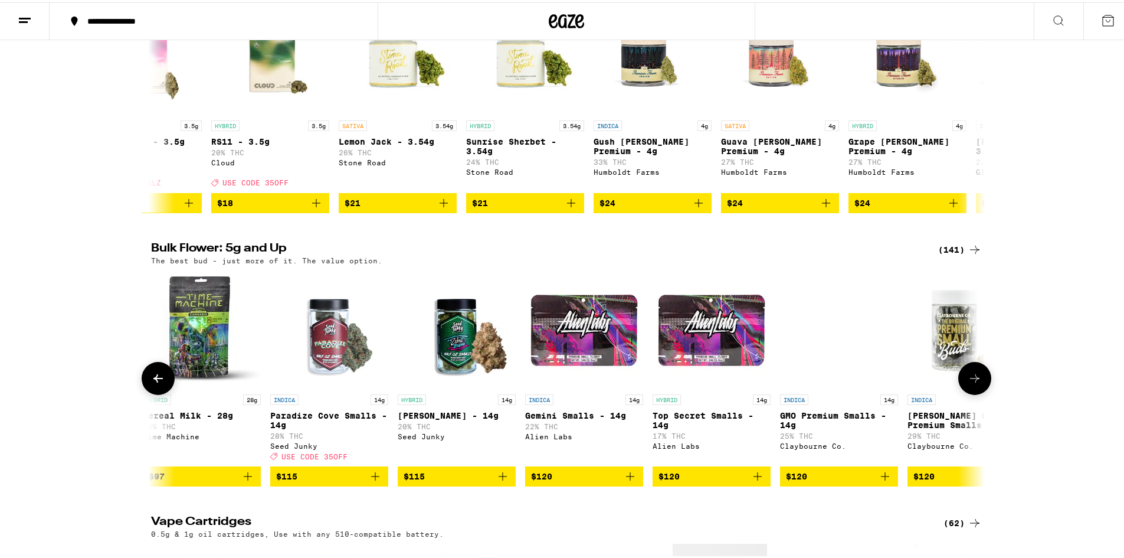
scroll to position [0, 12640]
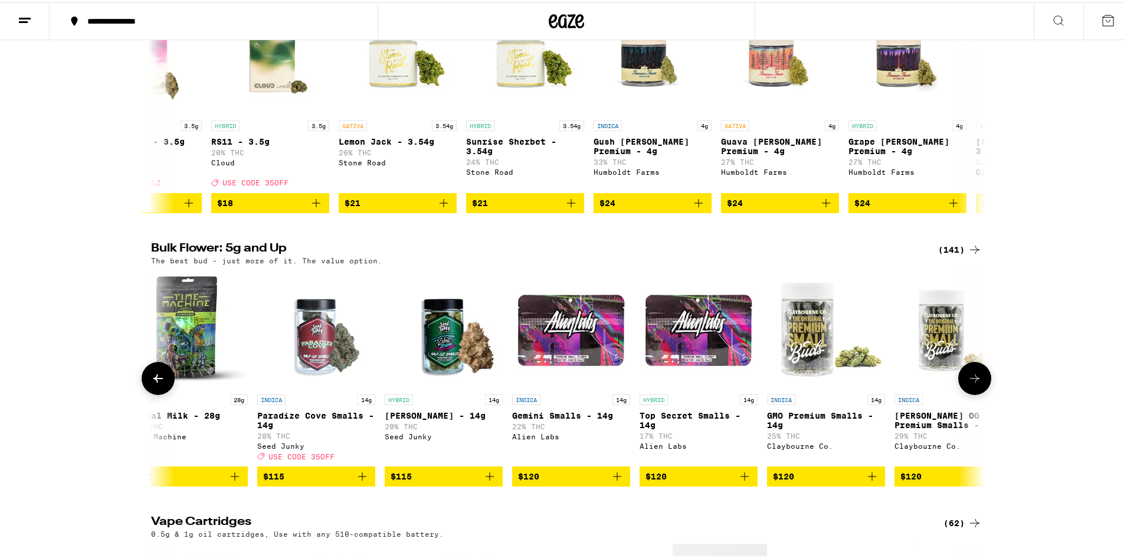
click at [979, 392] on button at bounding box center [974, 375] width 33 height 33
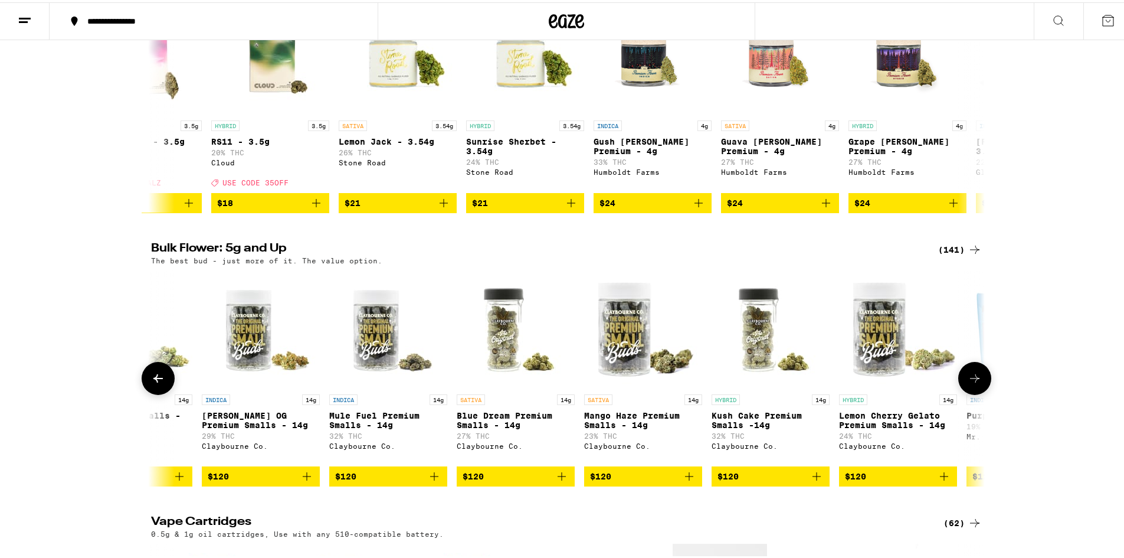
scroll to position [0, 13342]
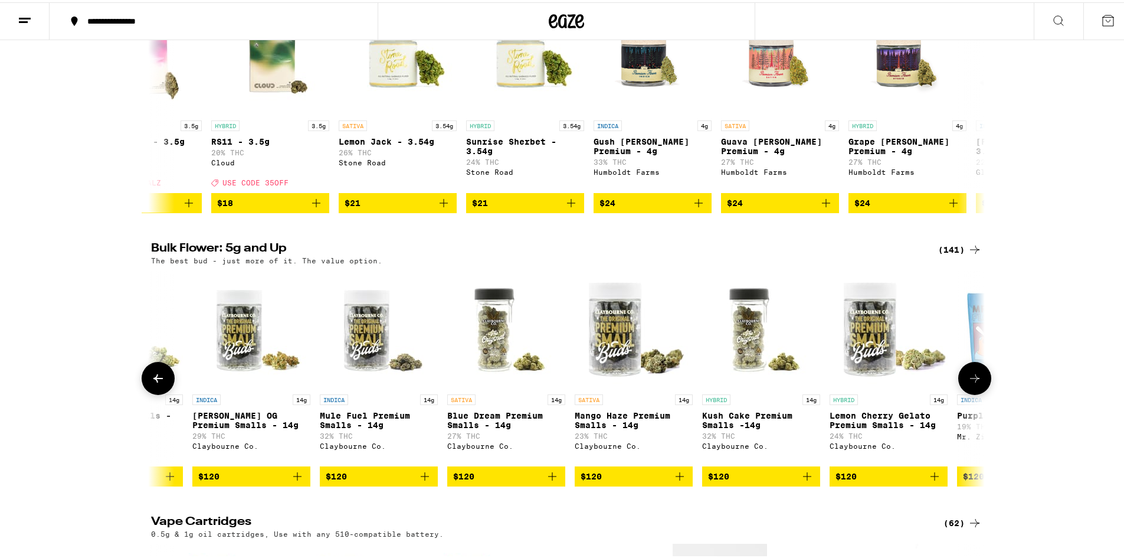
click at [979, 392] on button at bounding box center [974, 375] width 33 height 33
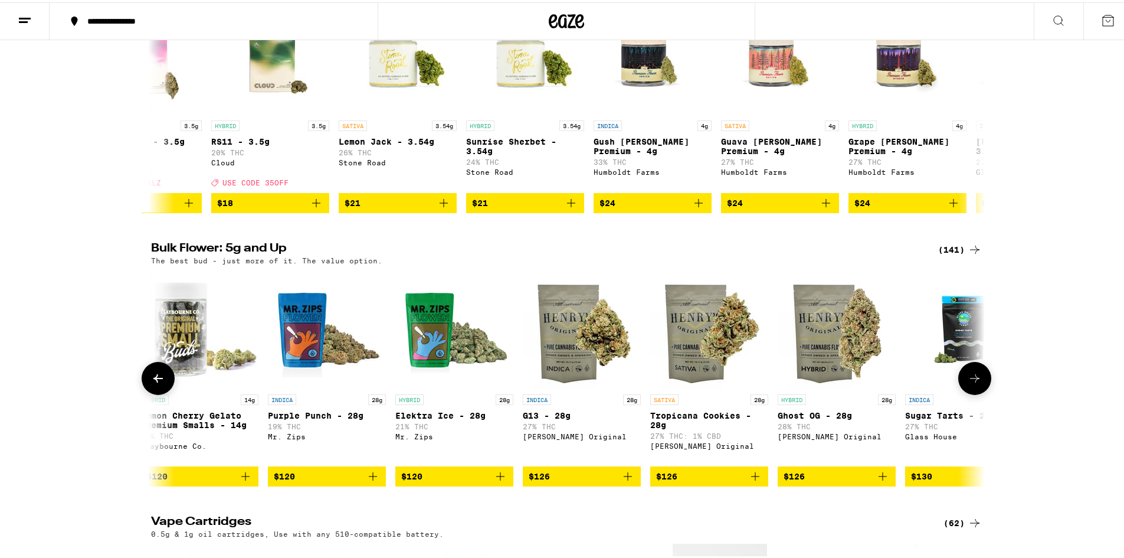
scroll to position [0, 14044]
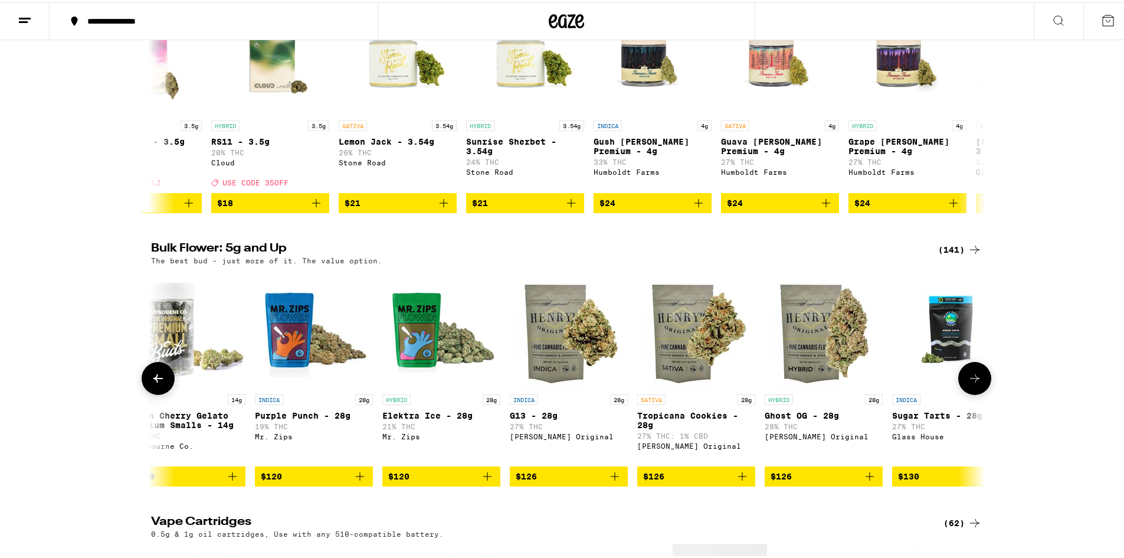
click at [977, 392] on button at bounding box center [974, 375] width 33 height 33
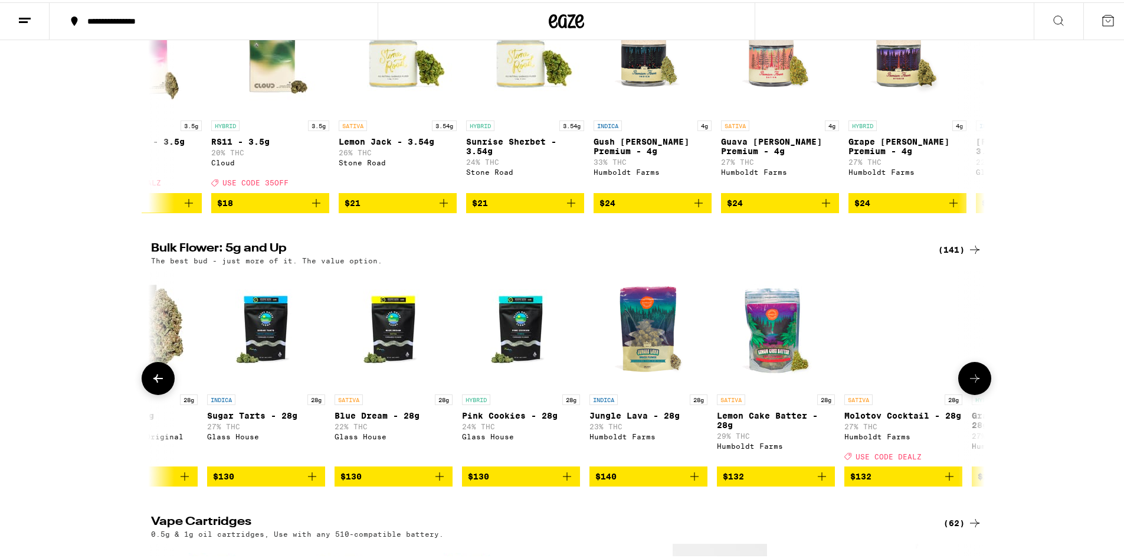
scroll to position [0, 14746]
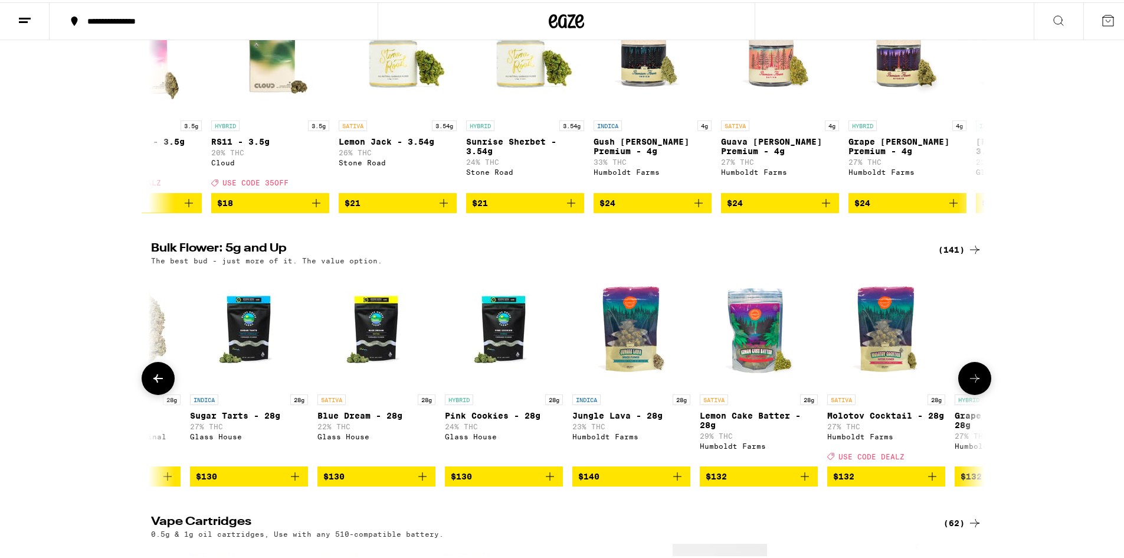
click at [876, 386] on img "Open page for Molotov Cocktail - 28g from Humboldt Farms" at bounding box center [886, 327] width 118 height 118
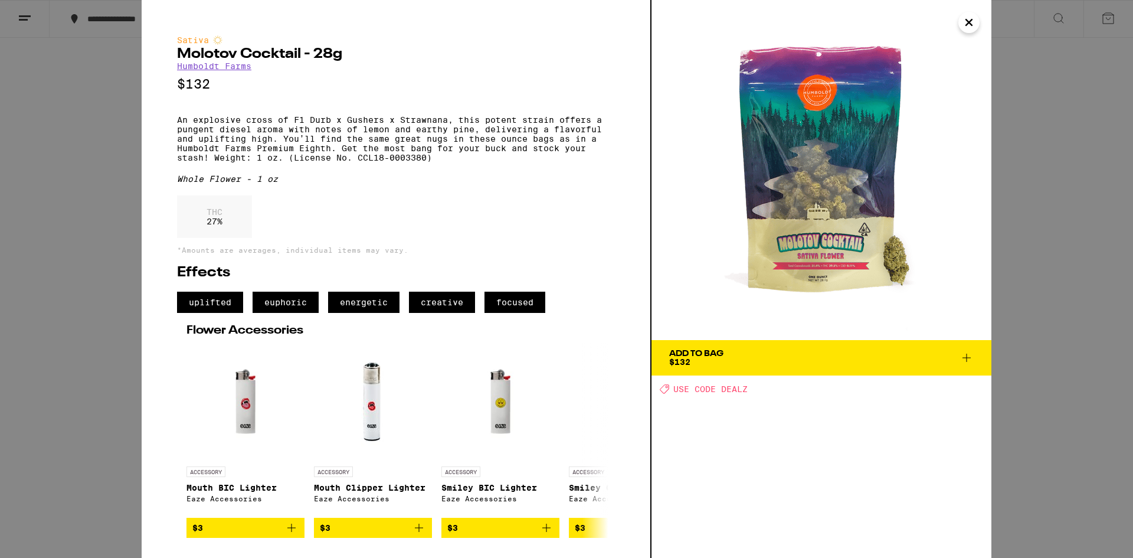
click at [967, 23] on icon "Close" at bounding box center [969, 23] width 14 height 18
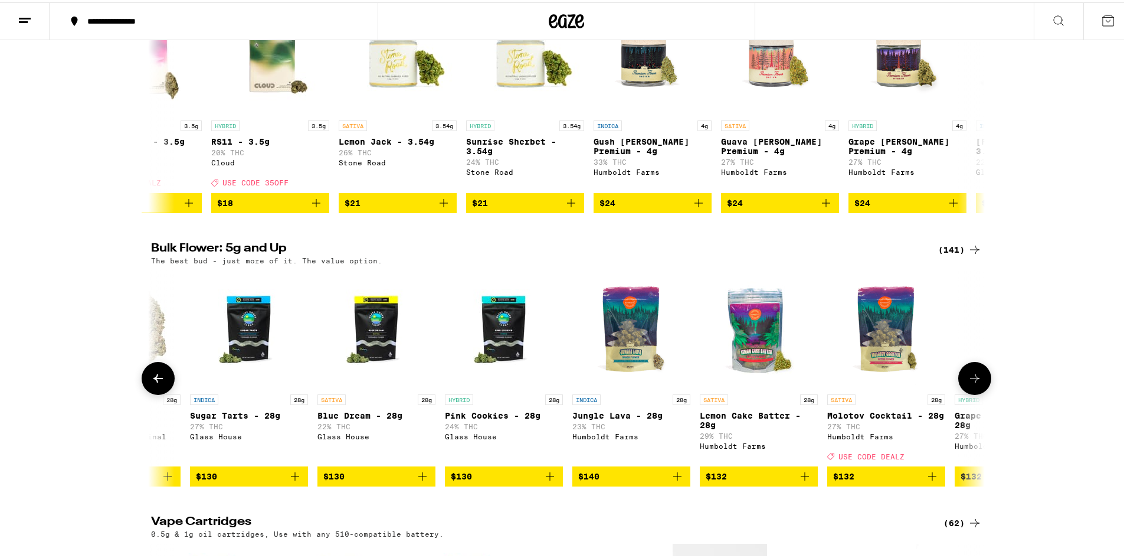
click at [978, 392] on button at bounding box center [974, 375] width 33 height 33
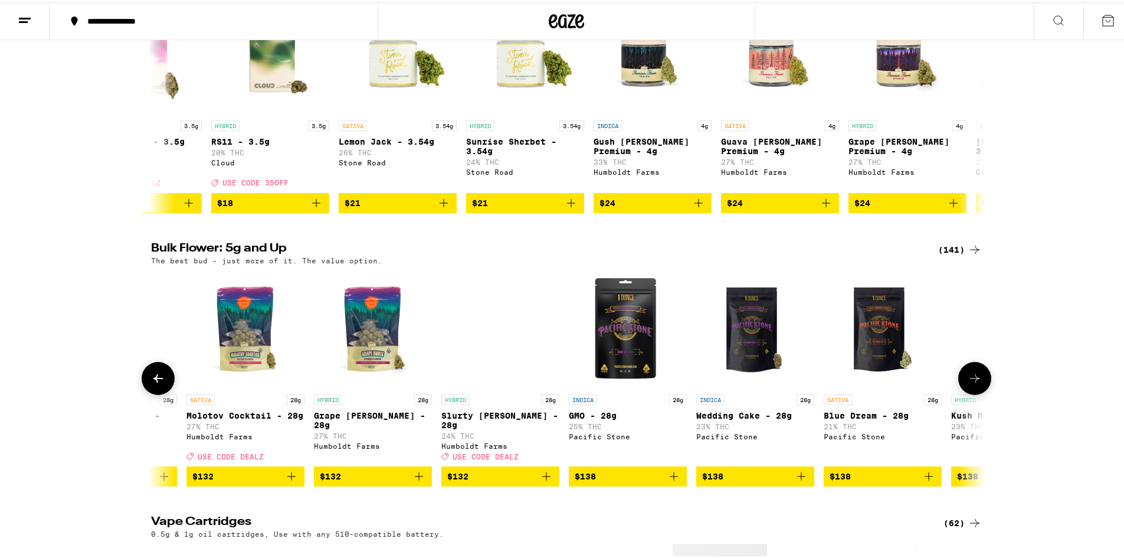
scroll to position [0, 15449]
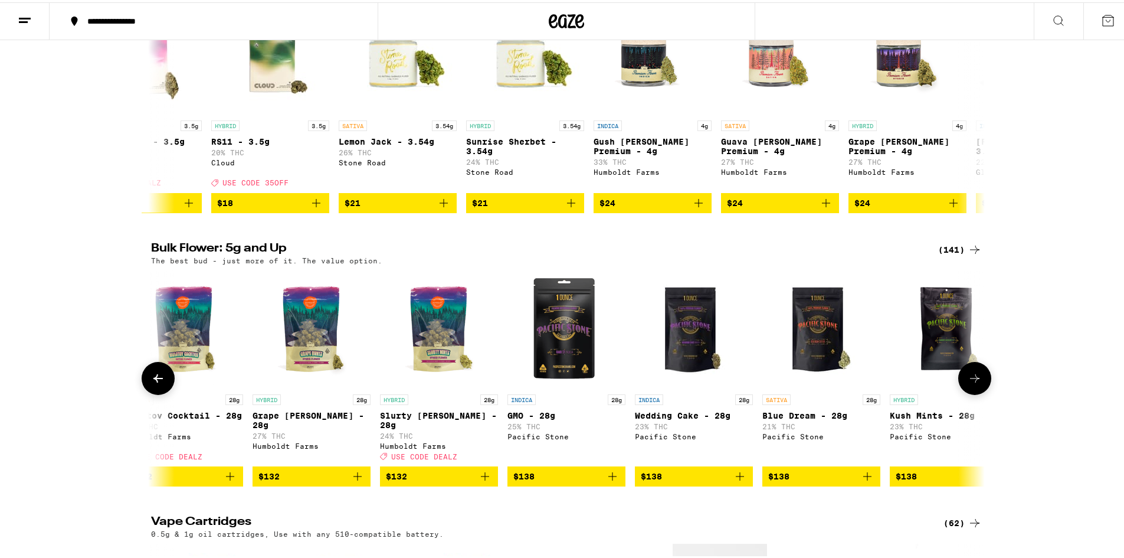
click at [977, 383] on icon at bounding box center [975, 376] width 14 height 14
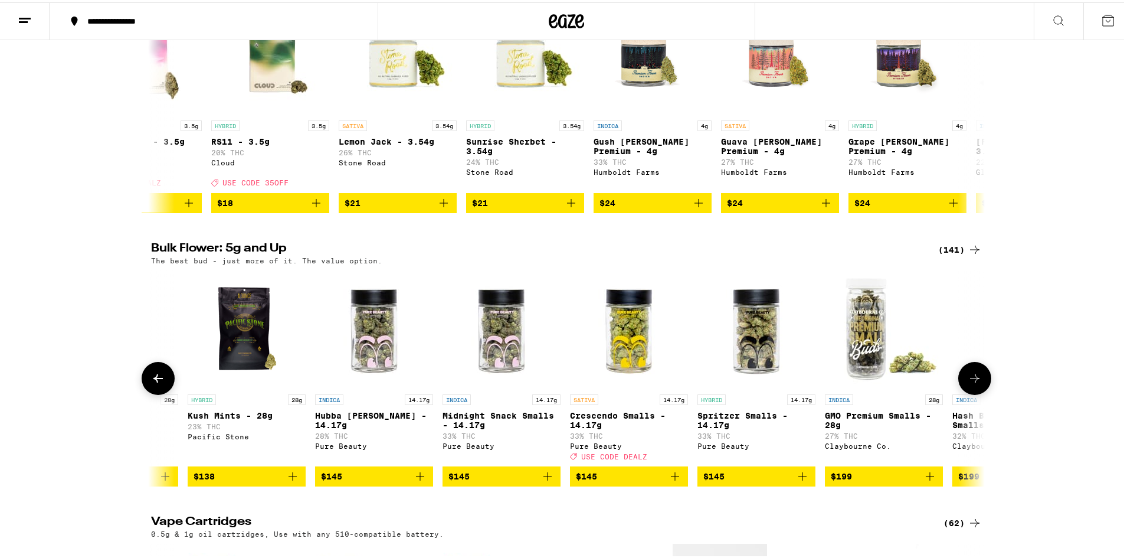
click at [978, 392] on button at bounding box center [974, 375] width 33 height 33
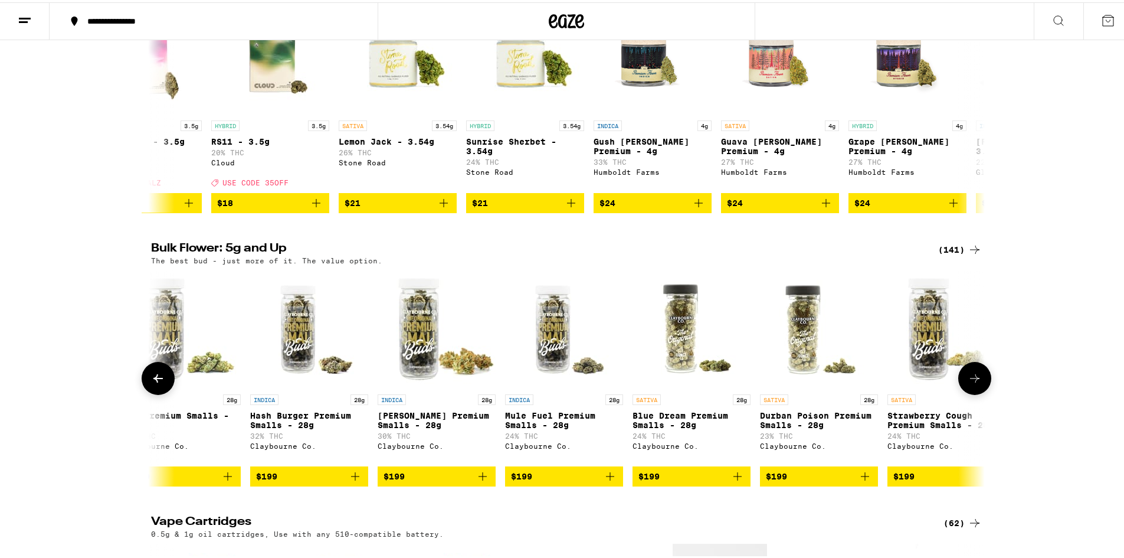
click at [978, 392] on button at bounding box center [974, 375] width 33 height 33
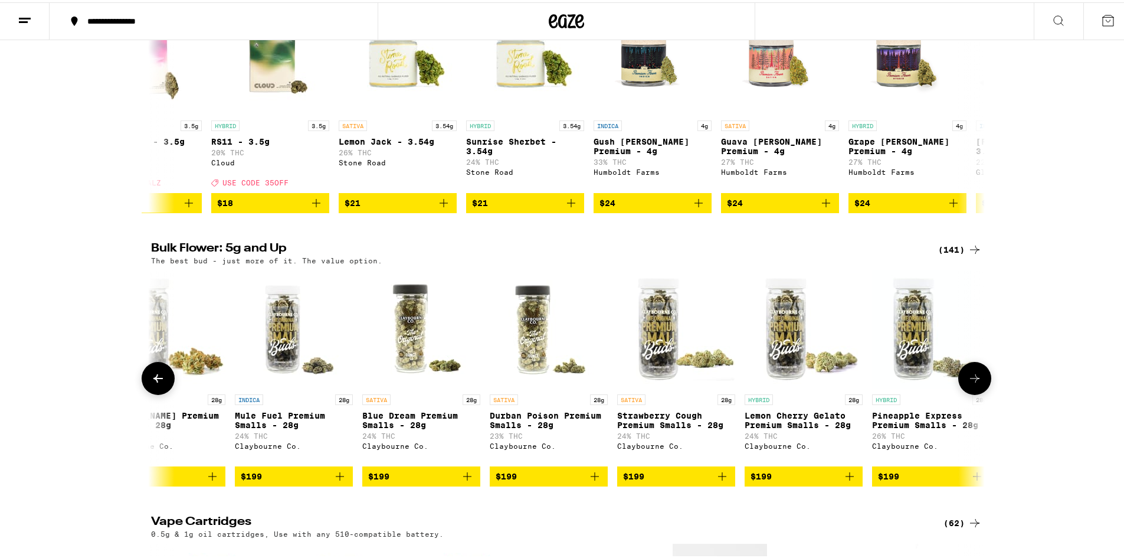
scroll to position [0, 17141]
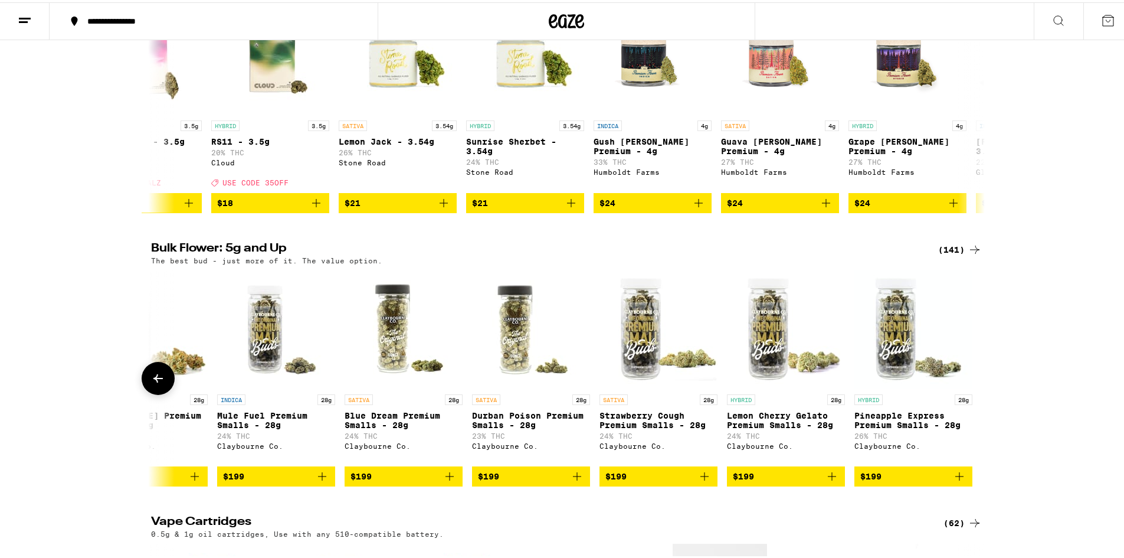
drag, startPoint x: 978, startPoint y: 417, endPoint x: 982, endPoint y: 423, distance: 7.2
click at [983, 392] on div at bounding box center [974, 375] width 33 height 33
